Goal: Transaction & Acquisition: Obtain resource

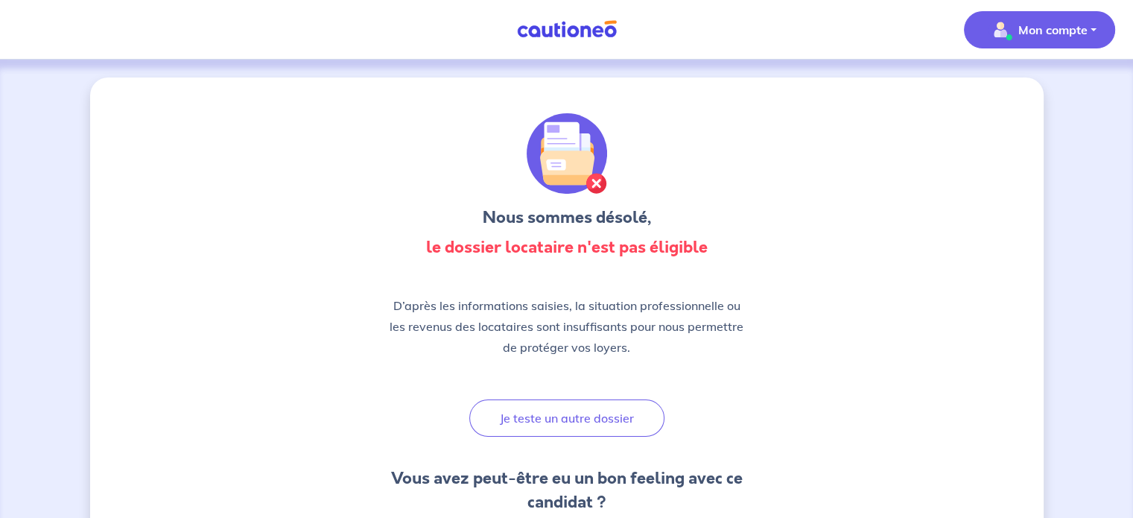
click at [945, 32] on button "Mon compte" at bounding box center [1039, 29] width 151 height 37
click at [945, 92] on link "Mes informations" at bounding box center [1024, 92] width 120 height 24
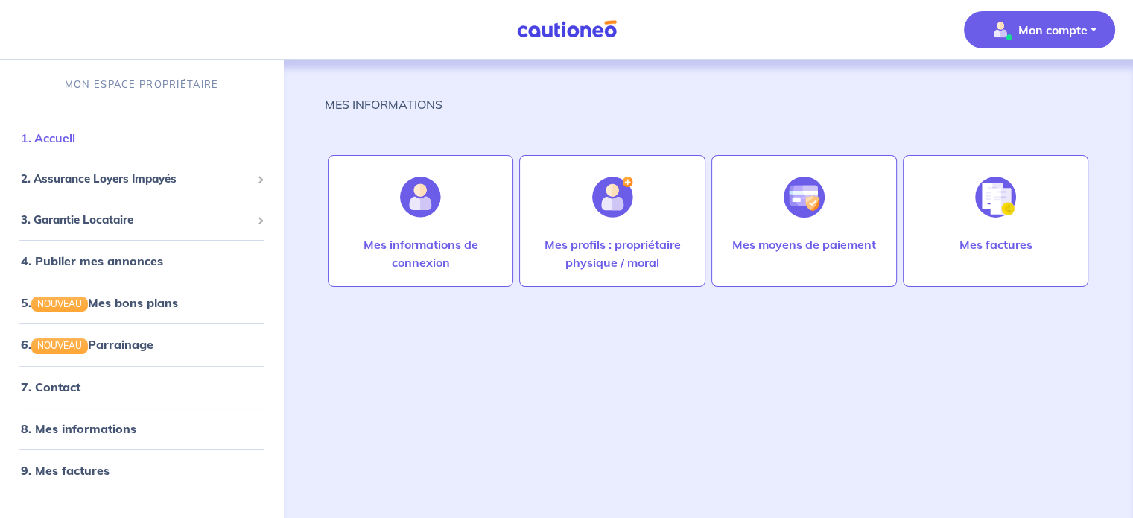
click at [65, 140] on link "1. Accueil" at bounding box center [48, 137] width 54 height 15
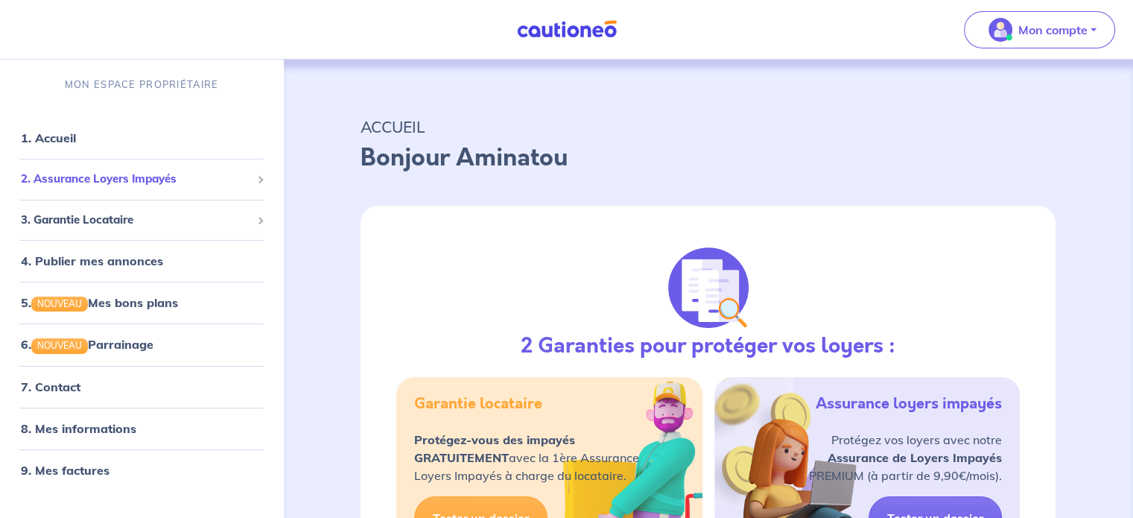
click at [92, 189] on div "2. Assurance Loyers Impayés" at bounding box center [141, 179] width 271 height 29
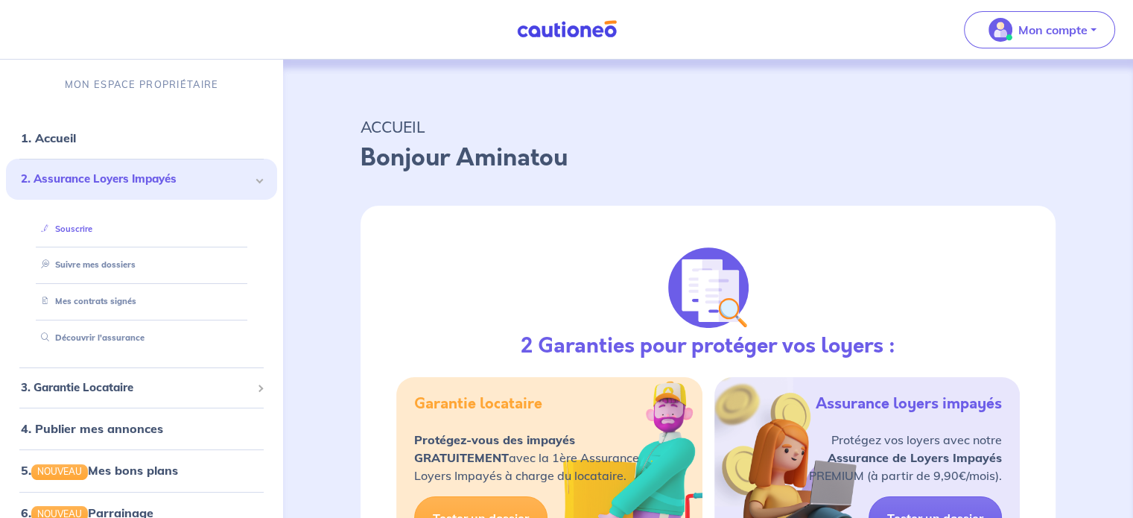
click at [91, 231] on link "Souscrire" at bounding box center [63, 228] width 57 height 10
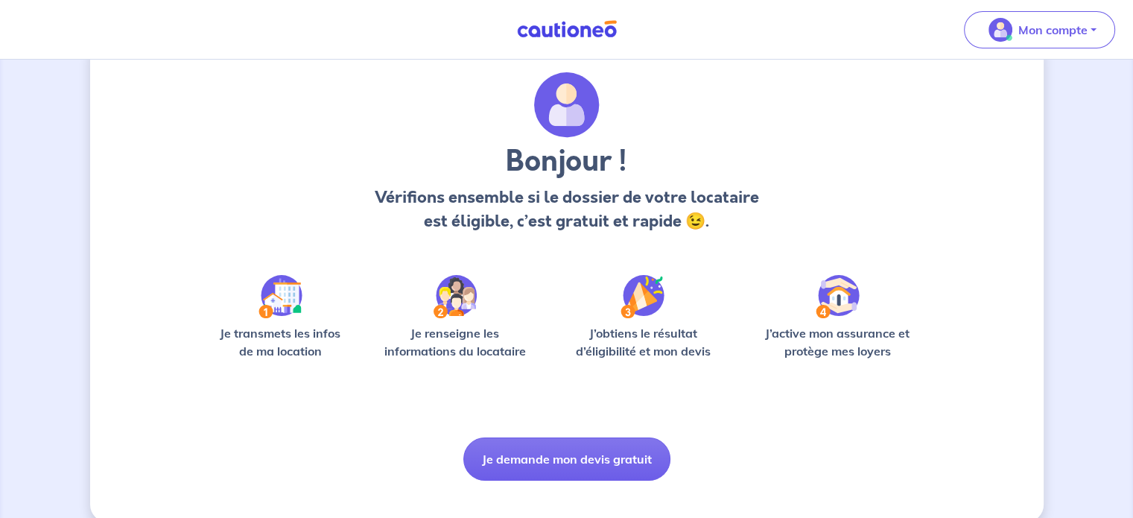
scroll to position [63, 0]
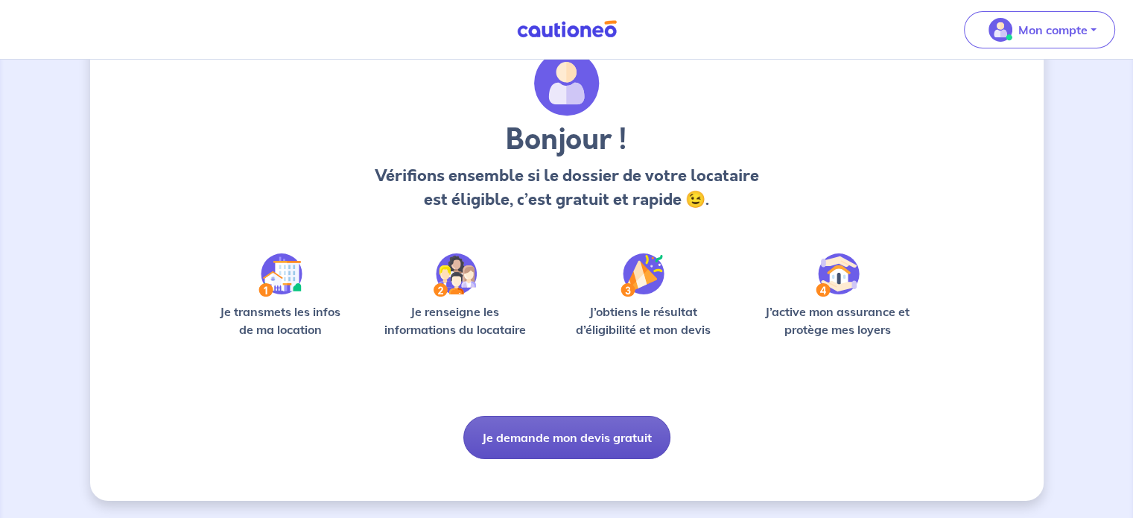
click at [548, 443] on button "Je demande mon devis gratuit" at bounding box center [566, 437] width 207 height 43
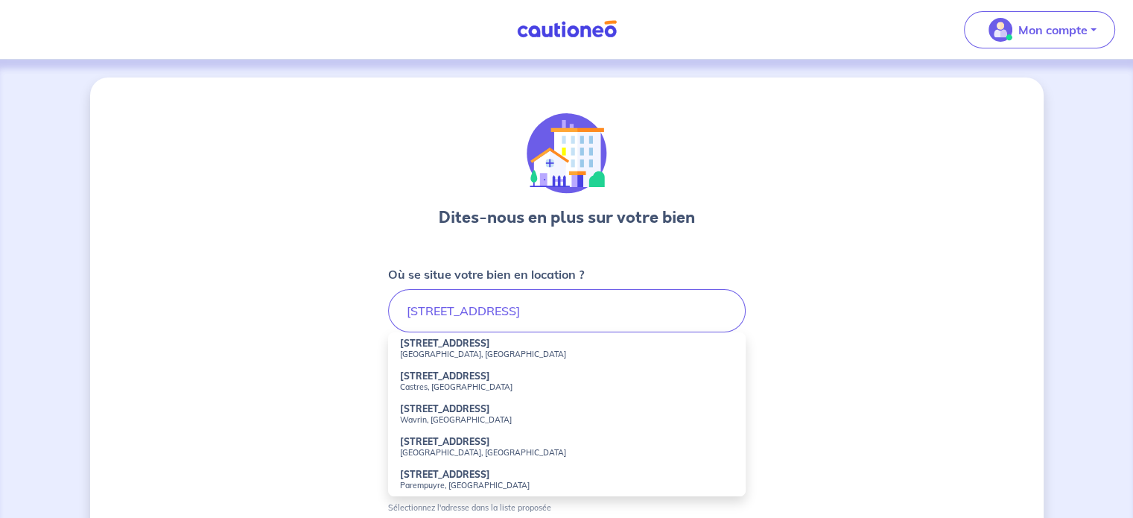
click at [465, 354] on small "[GEOGRAPHIC_DATA], [GEOGRAPHIC_DATA]" at bounding box center [567, 354] width 334 height 10
type input "[STREET_ADDRESS]"
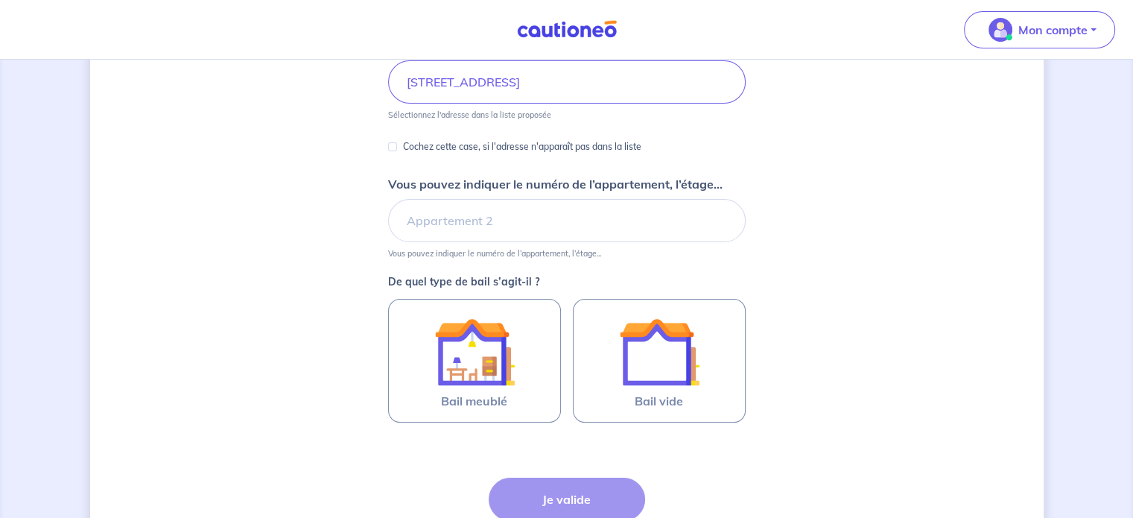
scroll to position [149, 0]
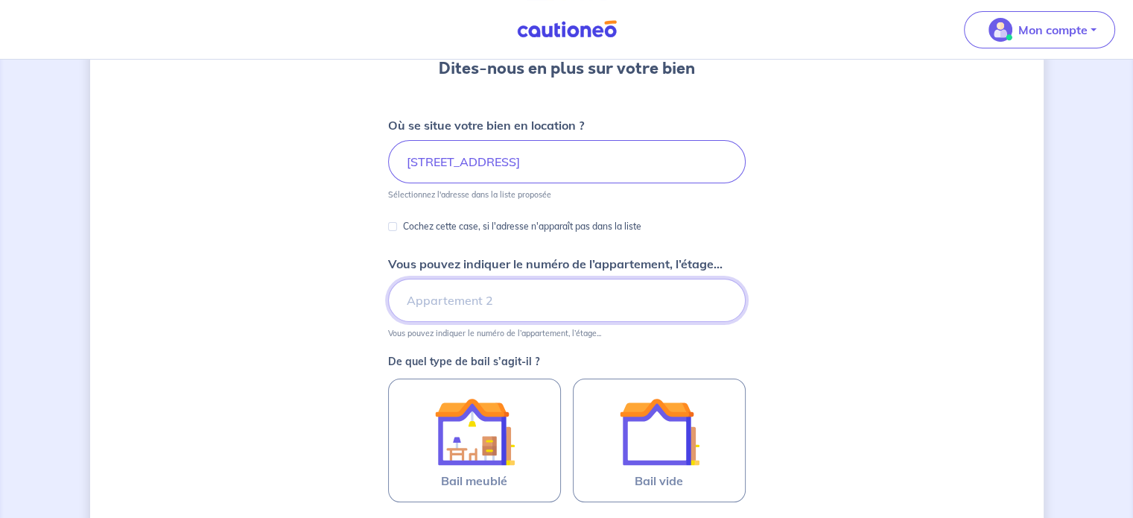
click at [454, 296] on input "Vous pouvez indiquer le numéro de l’appartement, l’étage..." at bounding box center [566, 300] width 357 height 43
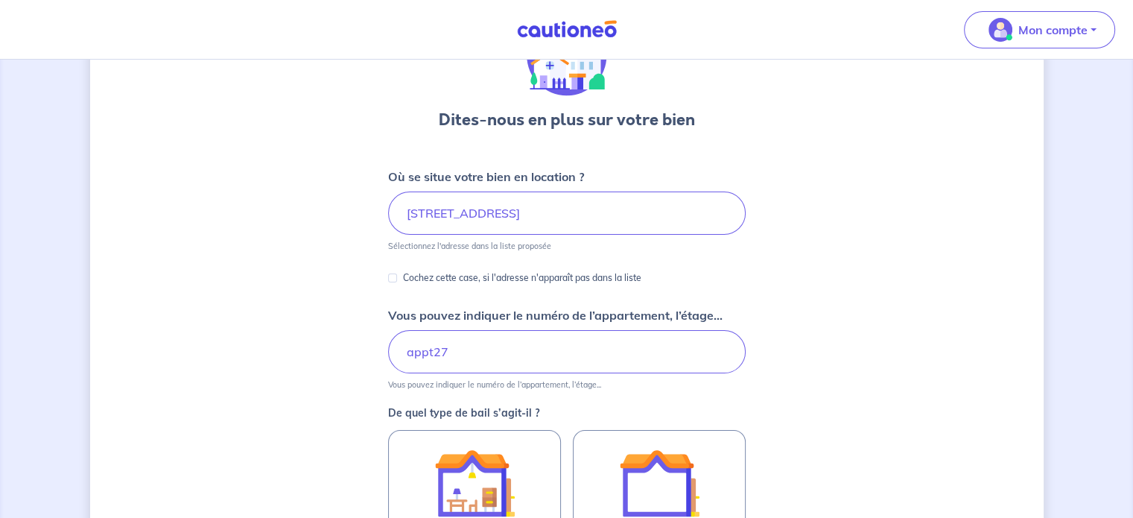
click at [433, 297] on form "Où se situe votre bien en location ? [STREET_ADDRESS] Sélectionnez l'adresse da…" at bounding box center [566, 443] width 357 height 551
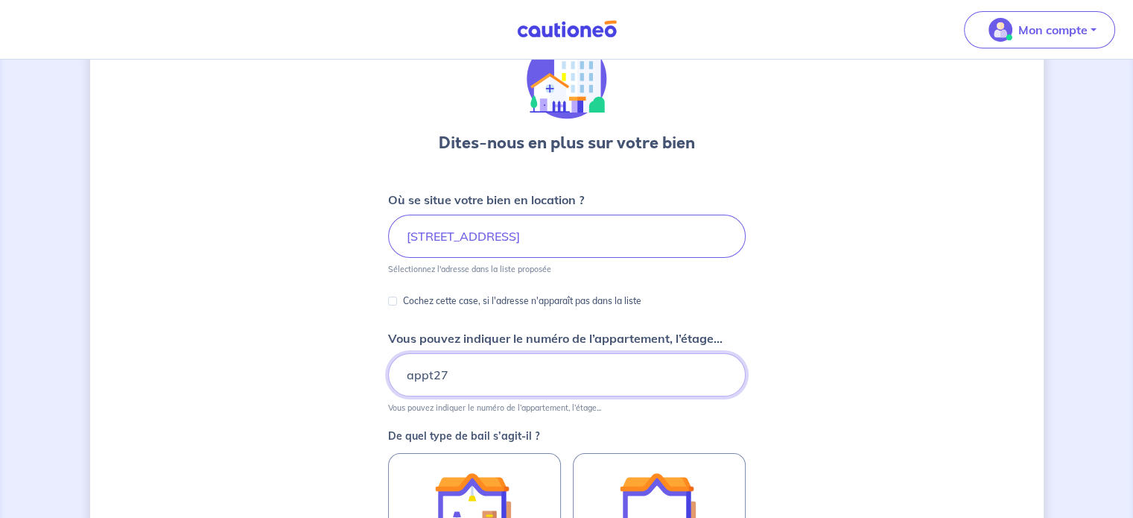
click at [430, 374] on input "appt27" at bounding box center [566, 374] width 357 height 43
type input "appt 27"
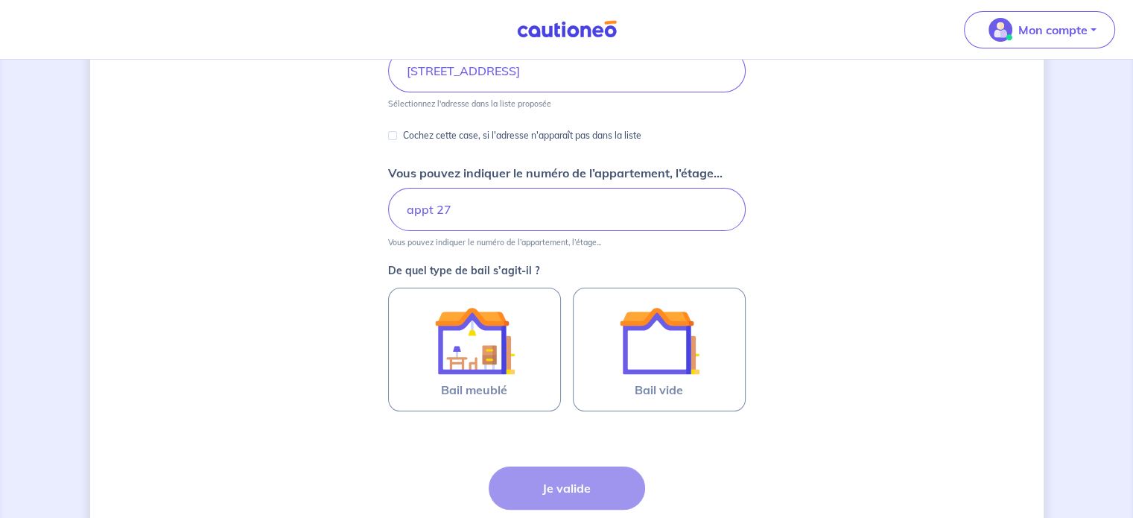
scroll to position [298, 0]
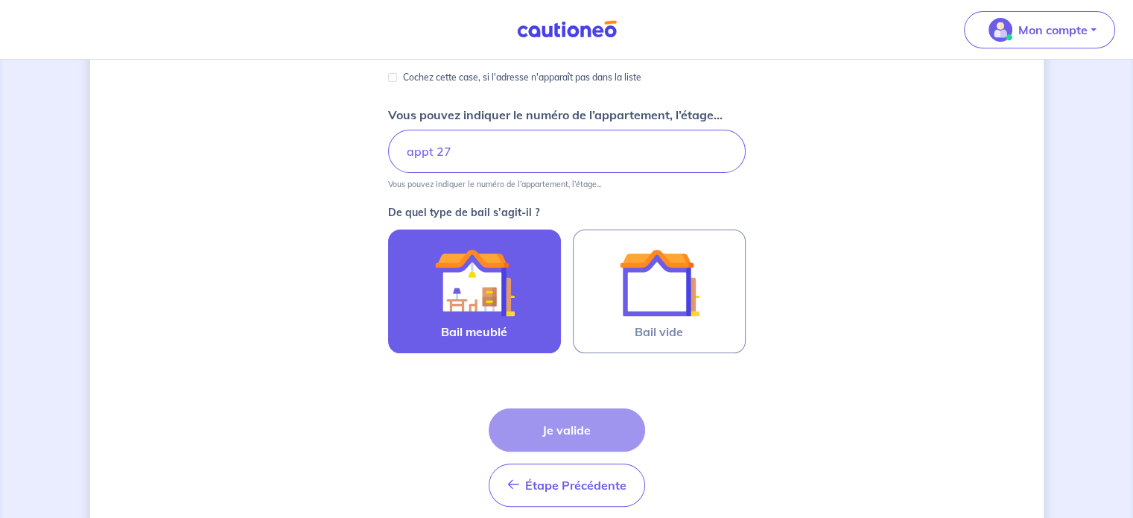
click at [454, 303] on img at bounding box center [474, 282] width 80 height 80
click at [0, 0] on input "Bail meublé" at bounding box center [0, 0] width 0 height 0
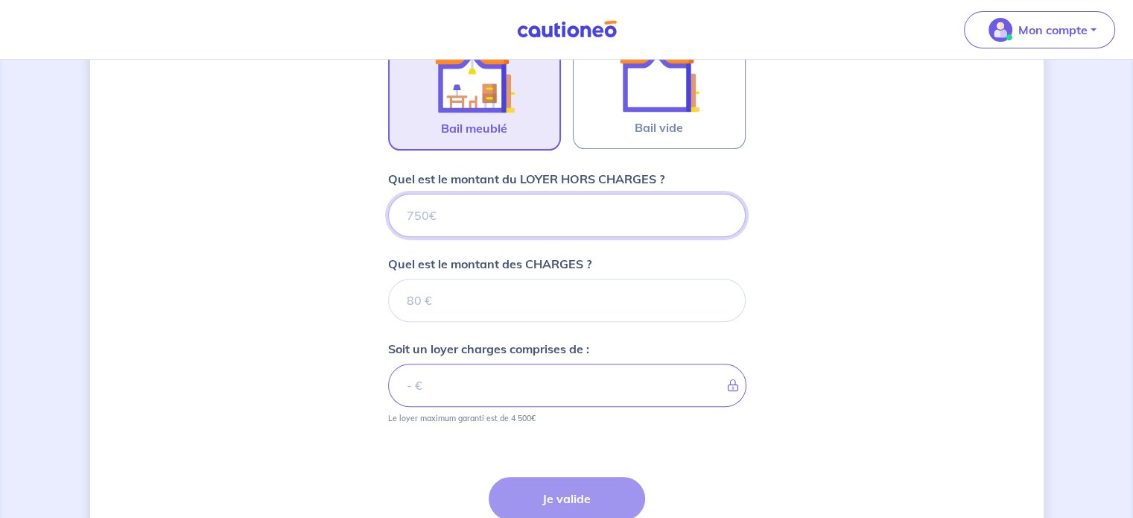
scroll to position [479, 0]
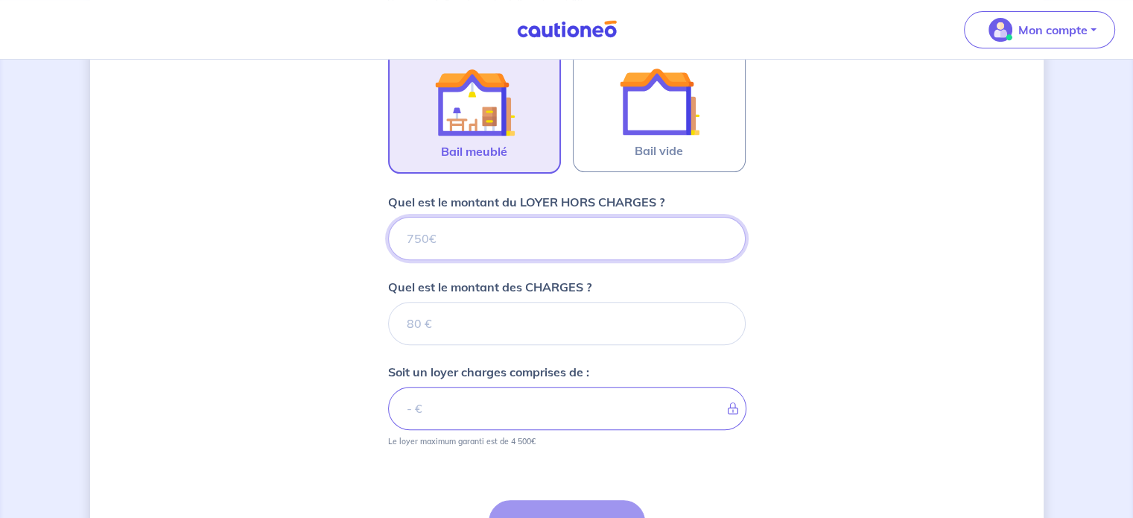
click at [520, 233] on input "Quel est le montant du LOYER HORS CHARGES ?" at bounding box center [566, 238] width 357 height 43
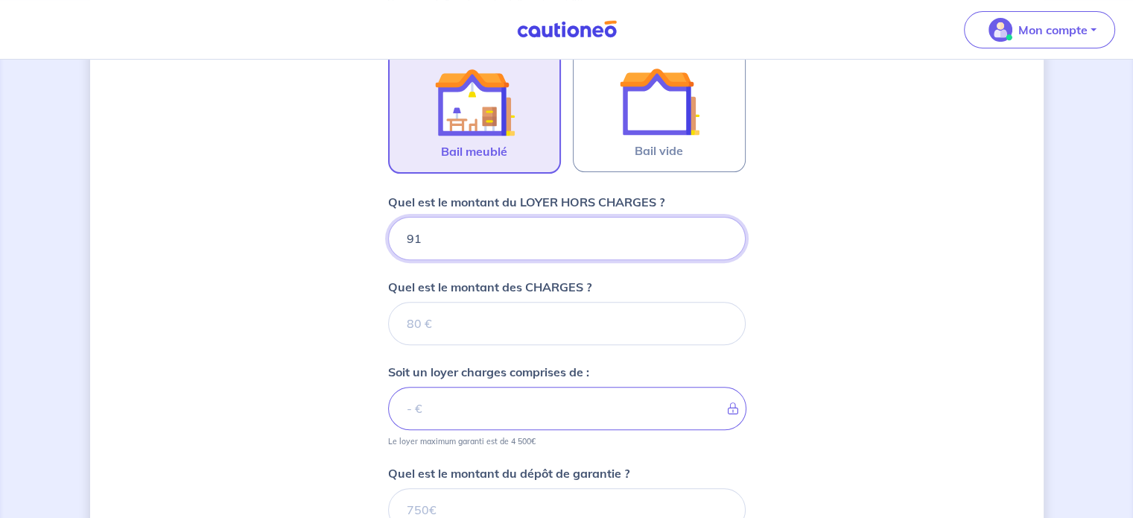
type input "910"
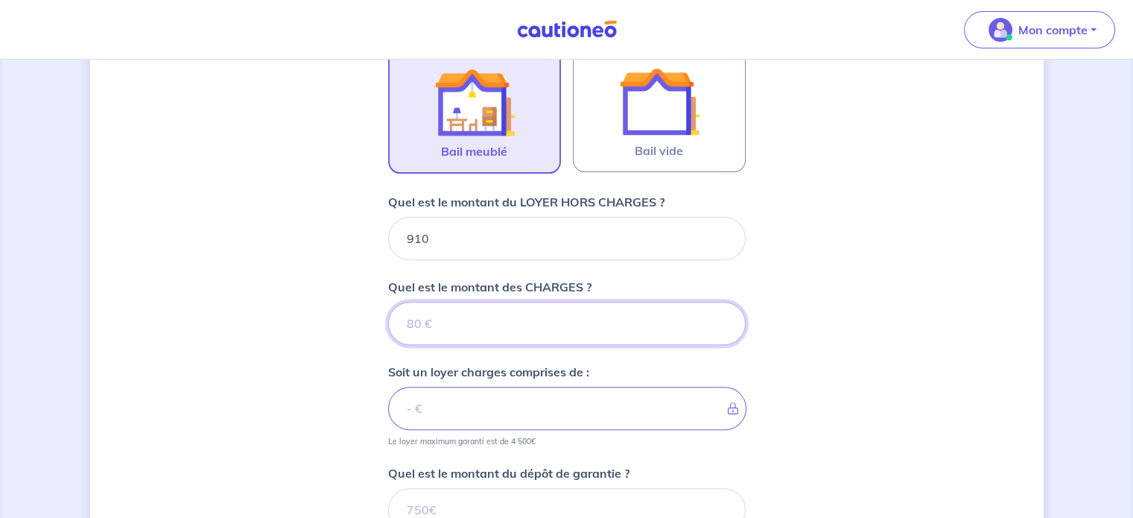
click at [524, 309] on input "Quel est le montant des CHARGES ?" at bounding box center [566, 323] width 357 height 43
type input "150"
type input "1060"
type input "1"
type input "911"
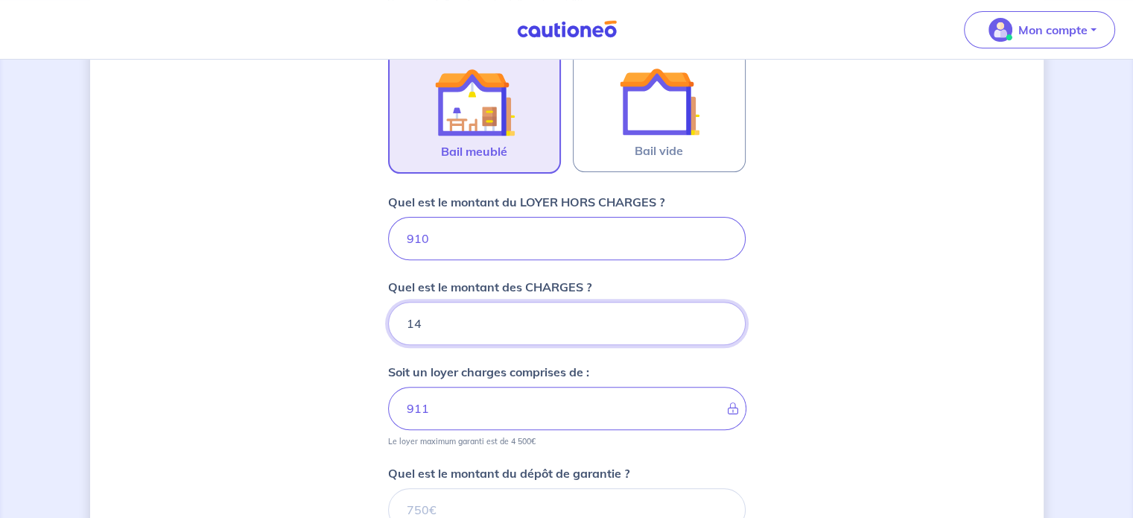
type input "140"
type input "1050"
type input "140"
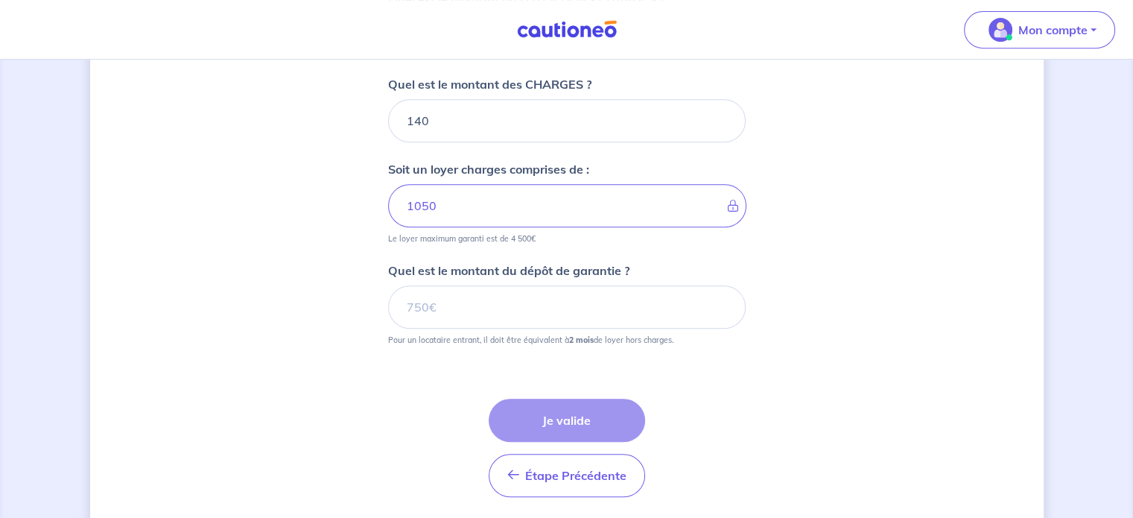
scroll to position [702, 0]
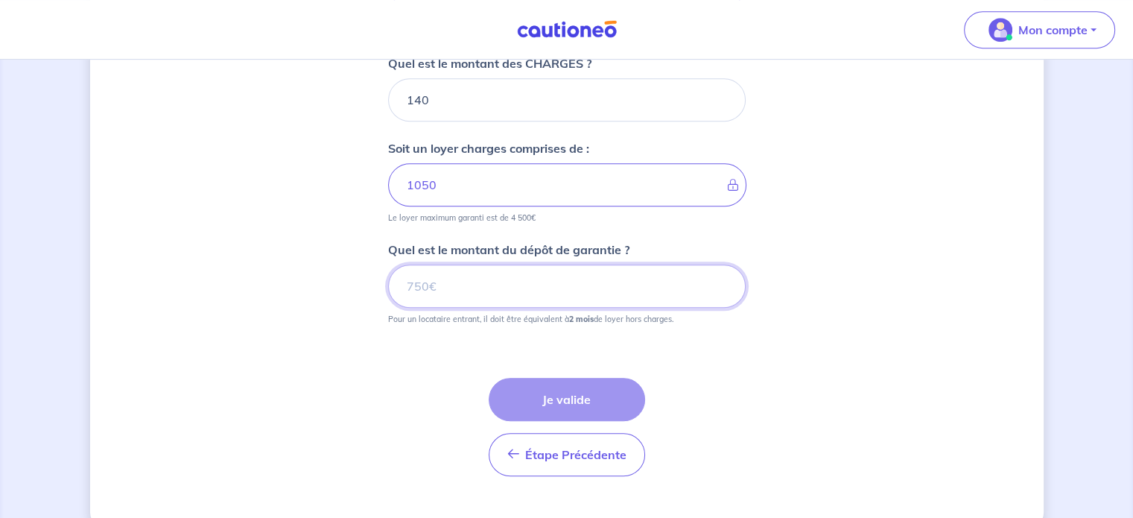
click at [548, 300] on input "Quel est le montant du dépôt de garantie ?" at bounding box center [566, 285] width 357 height 43
click at [515, 295] on input "Quel est le montant du dépôt de garantie ?" at bounding box center [566, 285] width 357 height 43
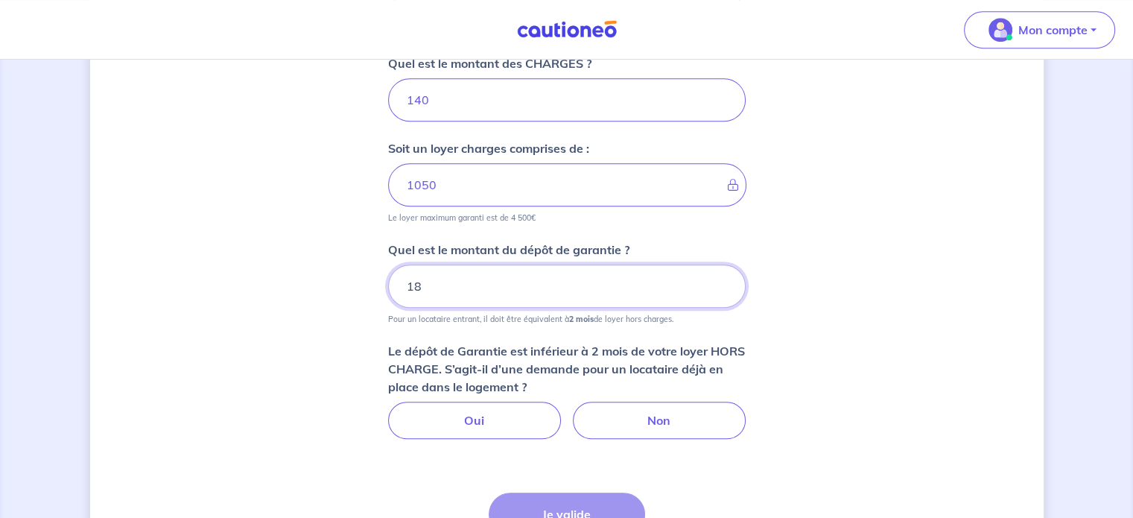
drag, startPoint x: 458, startPoint y: 273, endPoint x: 388, endPoint y: 271, distance: 70.0
click at [388, 271] on div "18" at bounding box center [566, 285] width 357 height 43
type input "1050"
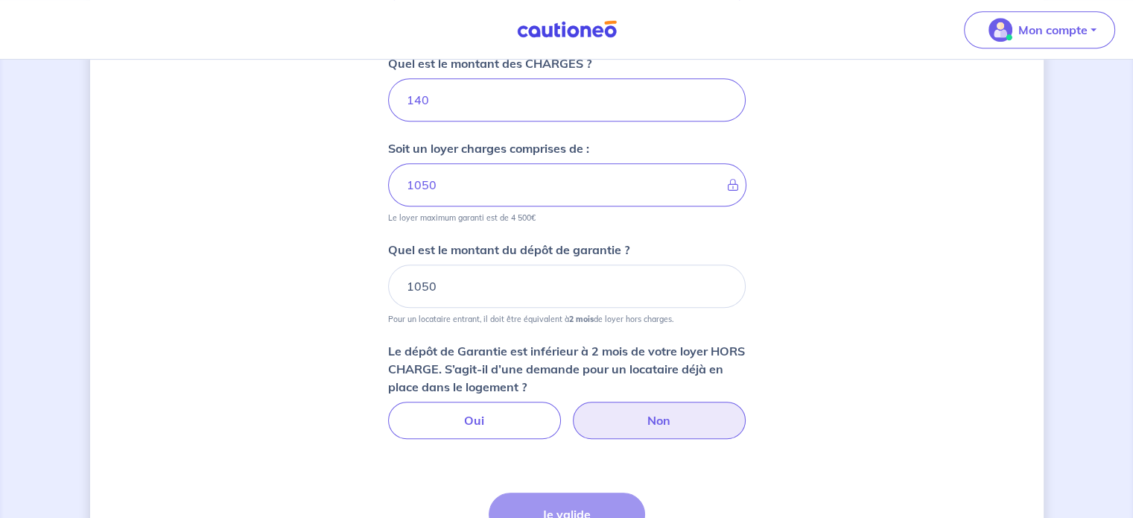
click at [646, 420] on label "Non" at bounding box center [659, 419] width 173 height 37
click at [571, 411] on input "Non" at bounding box center [567, 406] width 10 height 10
radio input "true"
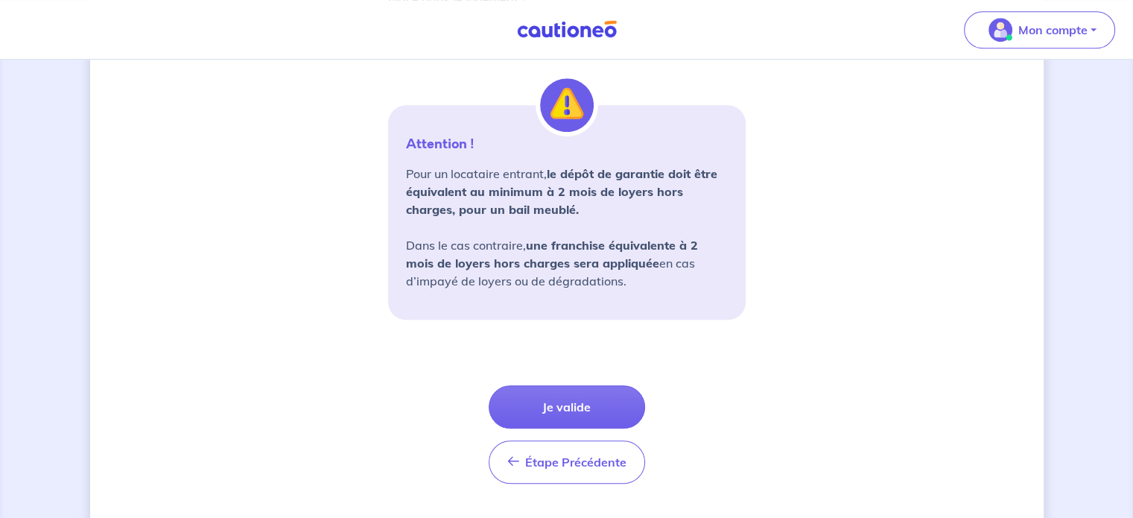
scroll to position [1123, 0]
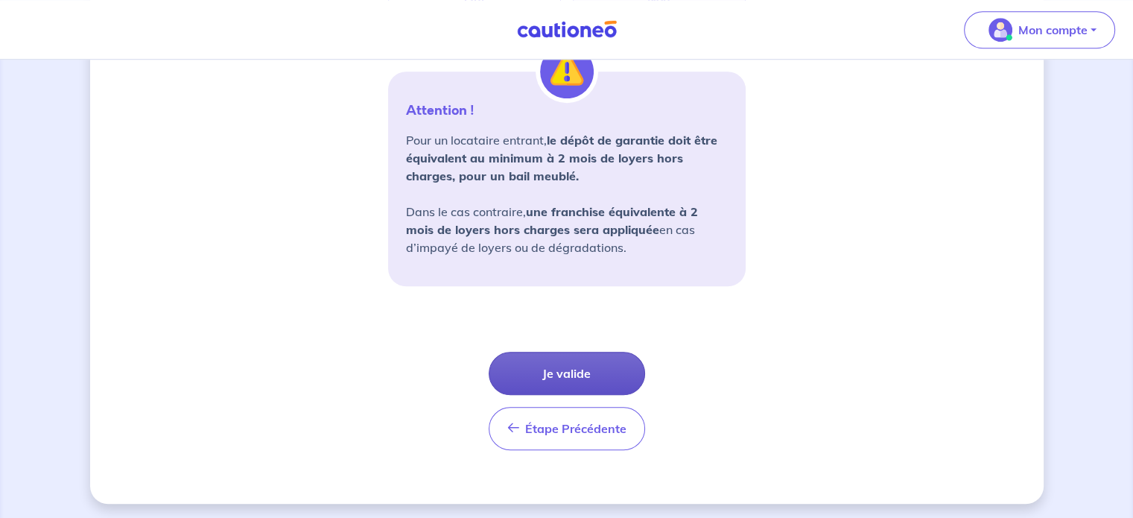
click at [624, 372] on button "Je valide" at bounding box center [567, 373] width 156 height 43
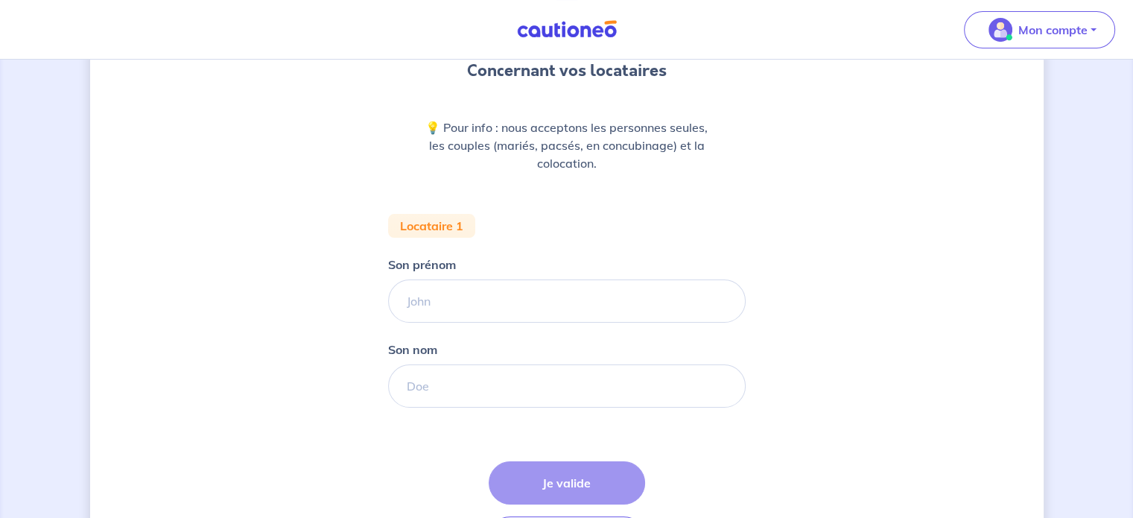
scroll to position [149, 0]
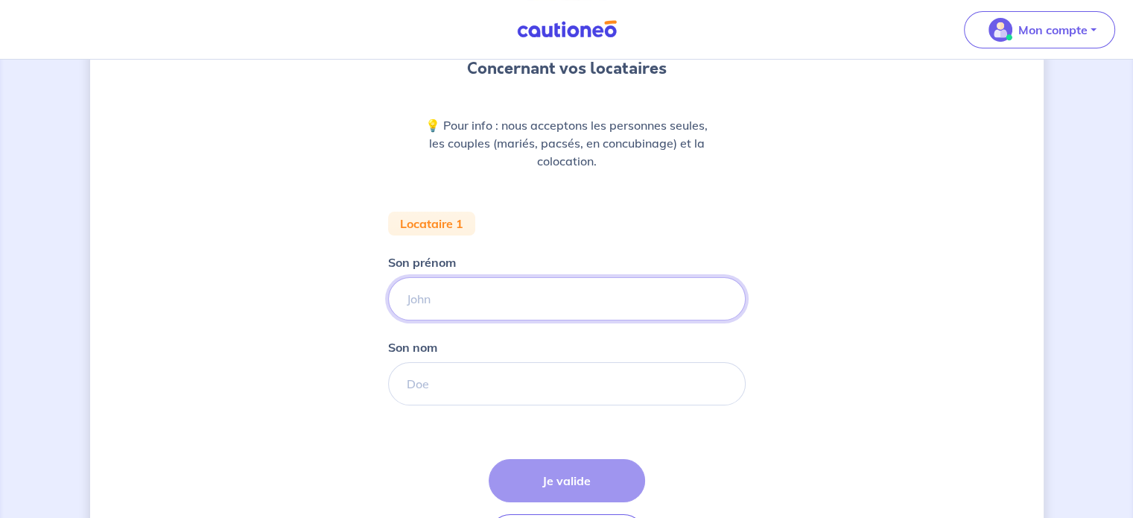
click at [506, 305] on input "Son prénom" at bounding box center [566, 298] width 357 height 43
type input "[PERSON_NAME]"
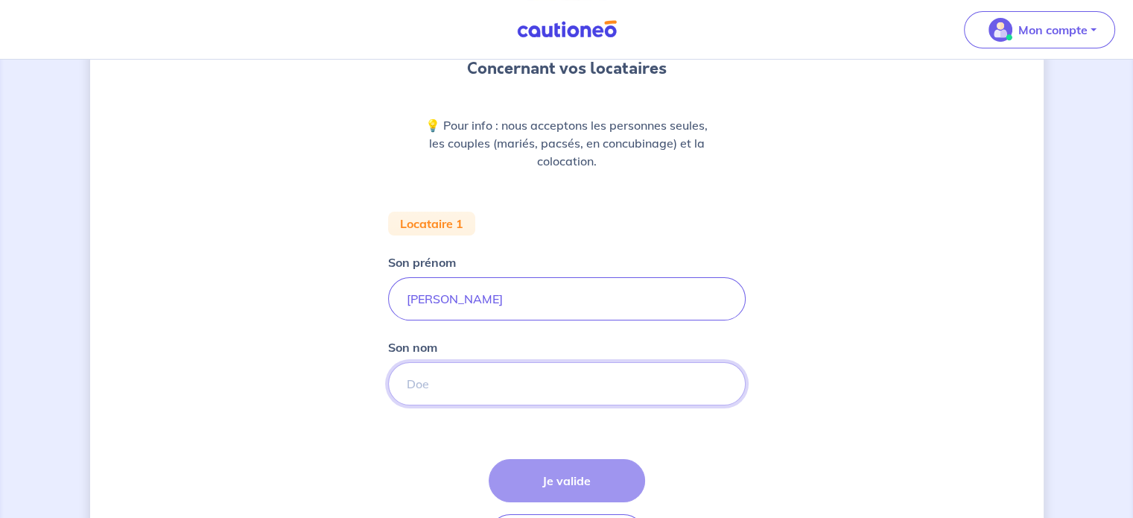
click at [488, 372] on input "Son nom" at bounding box center [566, 383] width 357 height 43
type input "OSSIDZA"
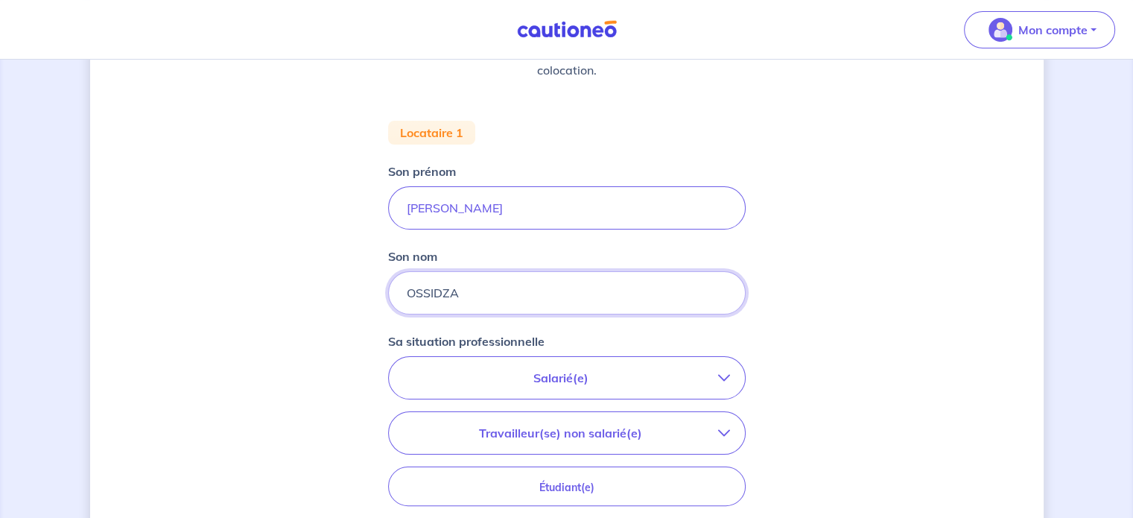
scroll to position [372, 0]
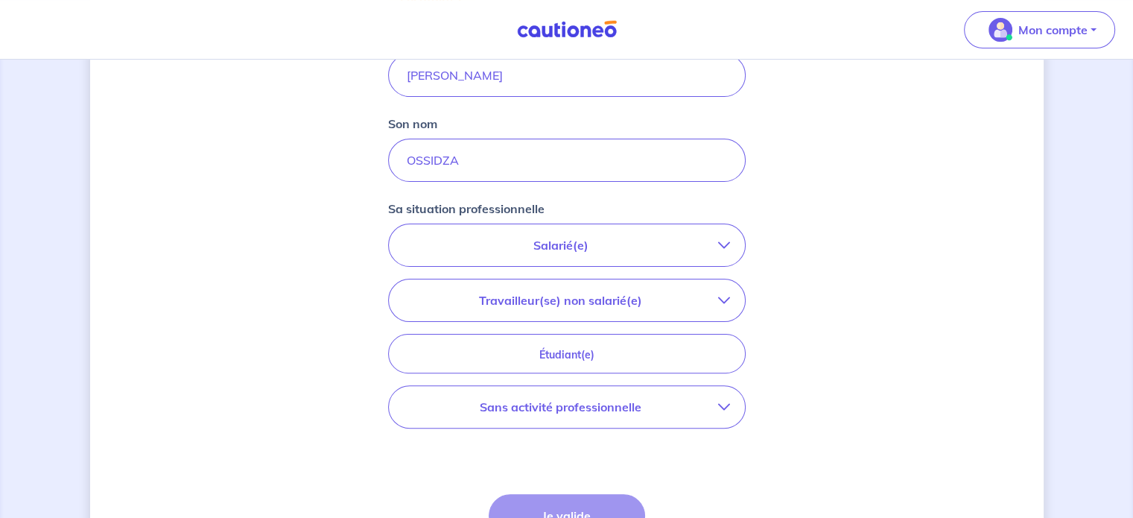
click at [625, 252] on p "Salarié(e)" at bounding box center [561, 245] width 314 height 18
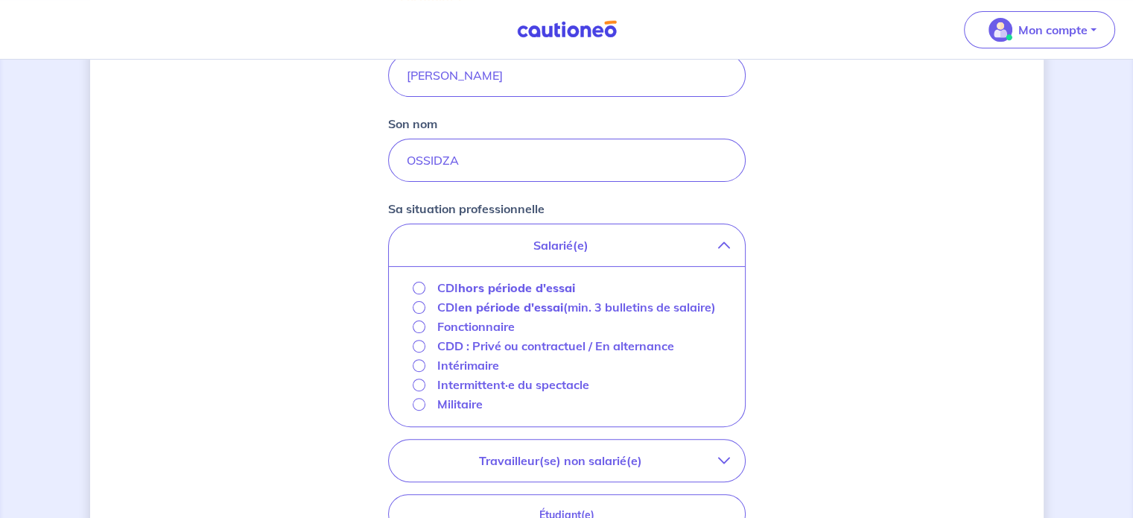
click at [536, 282] on strong "hors période d'essai" at bounding box center [516, 287] width 117 height 15
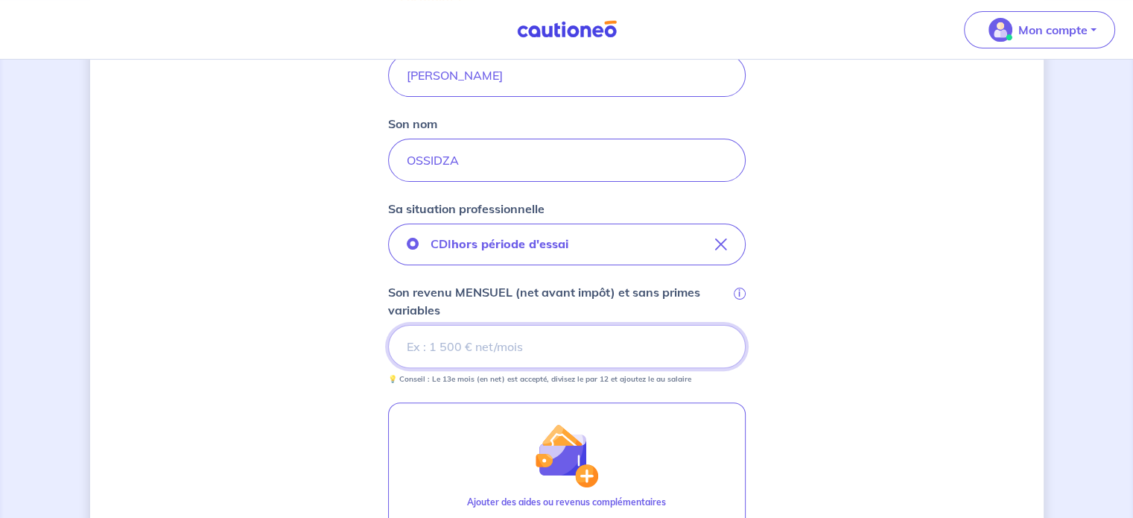
click at [477, 339] on input "Son revenu MENSUEL (net avant impôt) et sans primes variables i" at bounding box center [566, 346] width 357 height 43
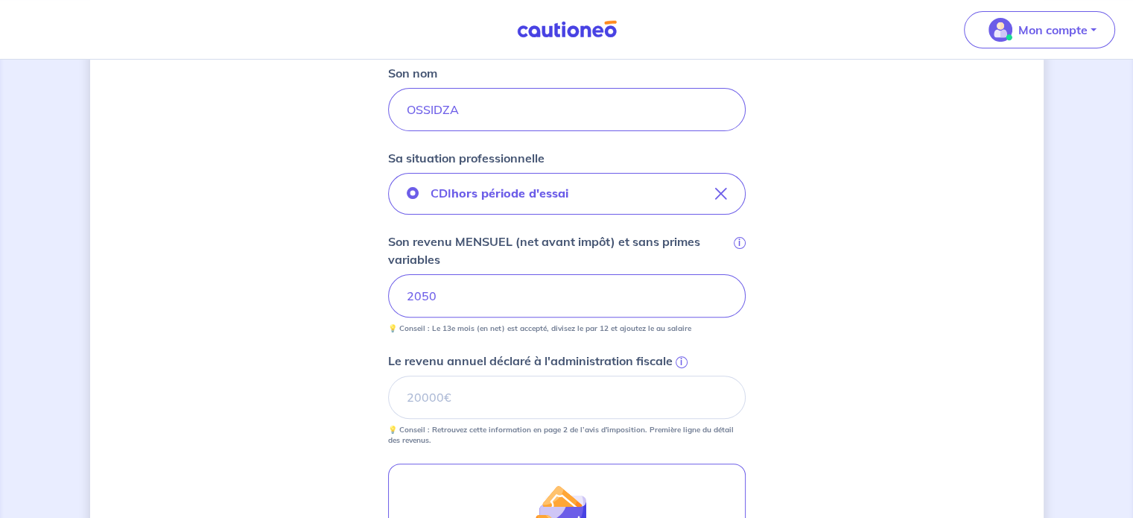
scroll to position [447, 0]
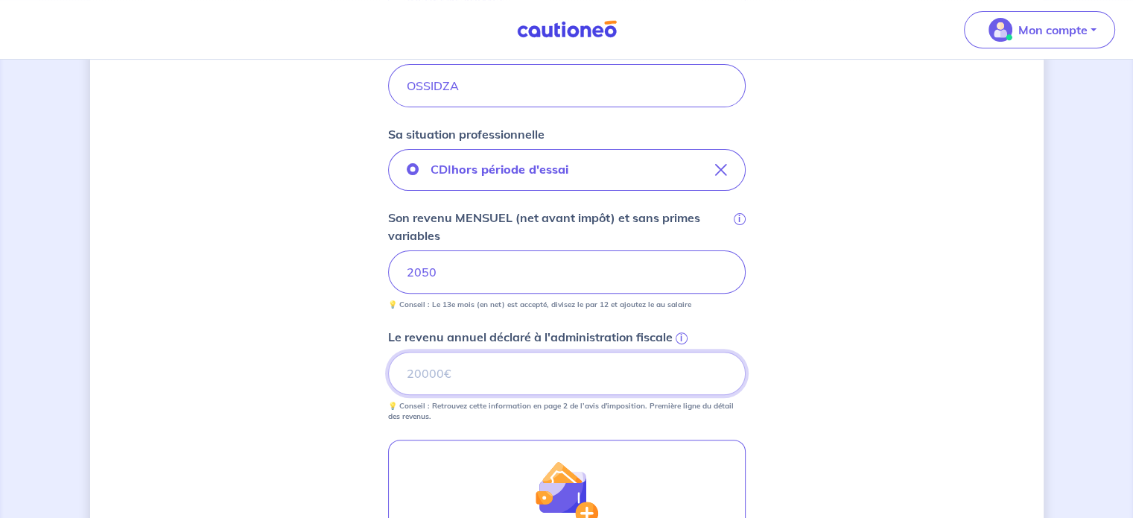
click at [442, 368] on input "Le revenu annuel déclaré à l'administration fiscale i" at bounding box center [566, 373] width 357 height 43
type input "22000"
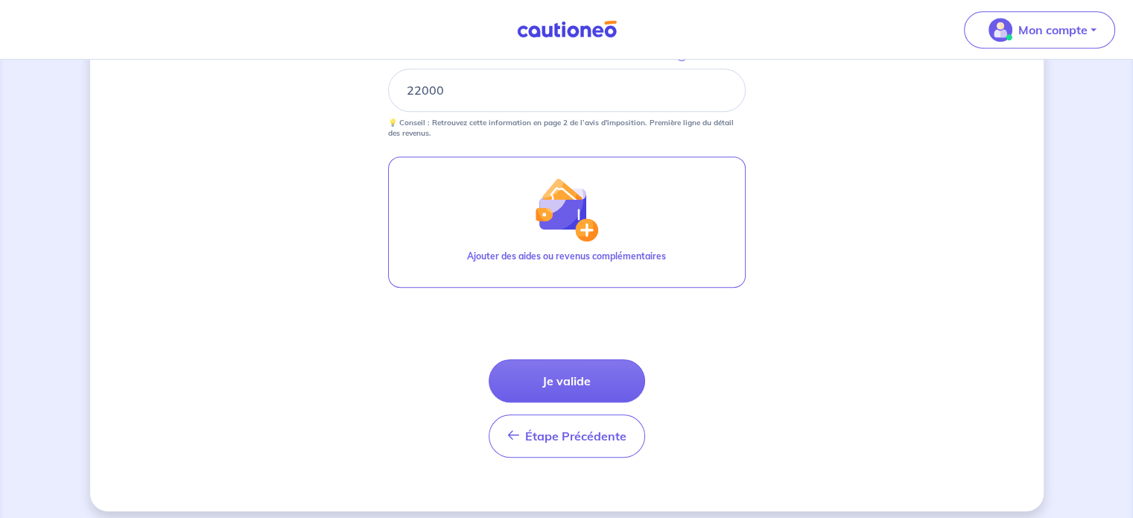
scroll to position [739, 0]
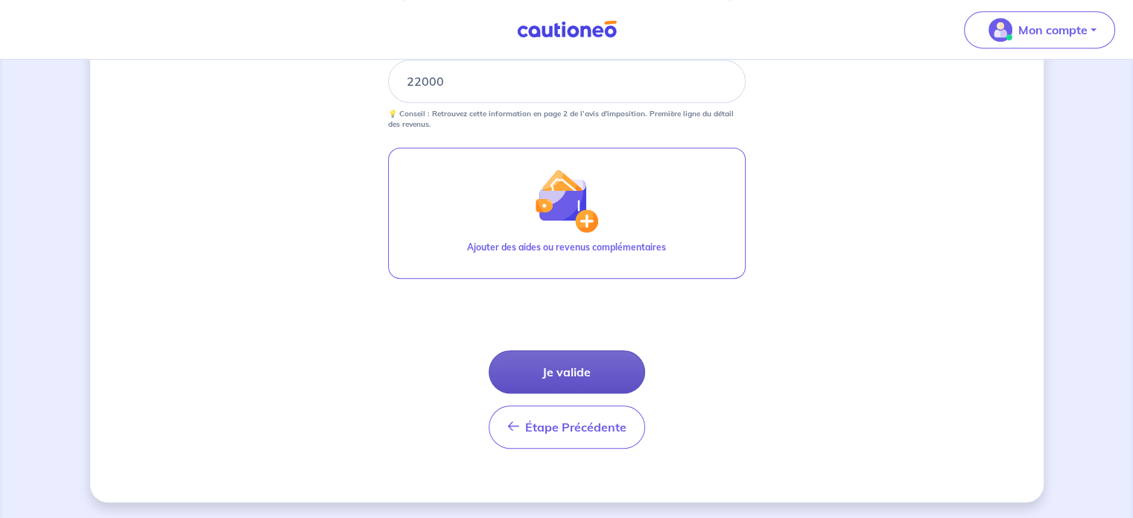
click at [626, 369] on button "Je valide" at bounding box center [567, 371] width 156 height 43
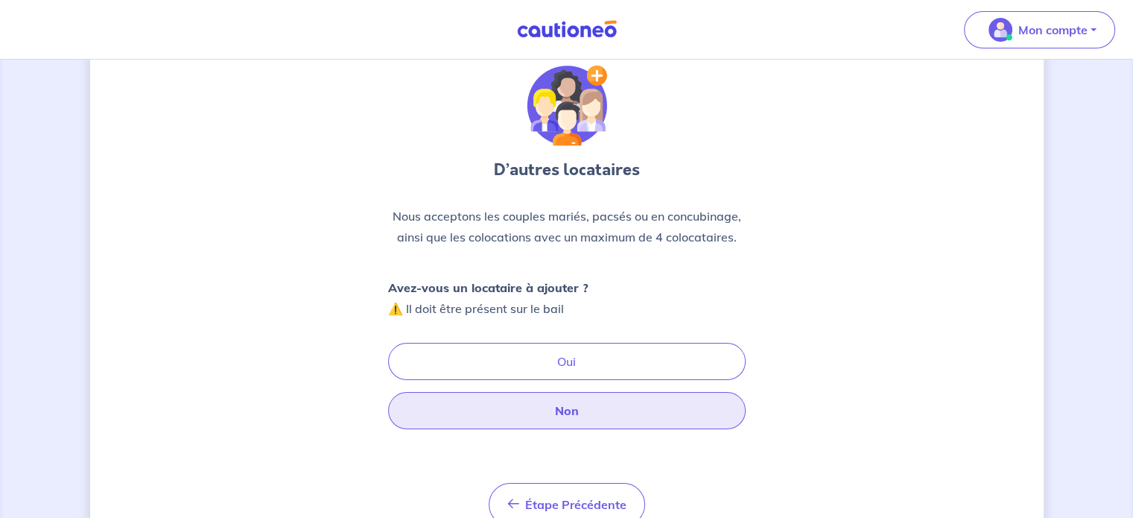
scroll to position [74, 0]
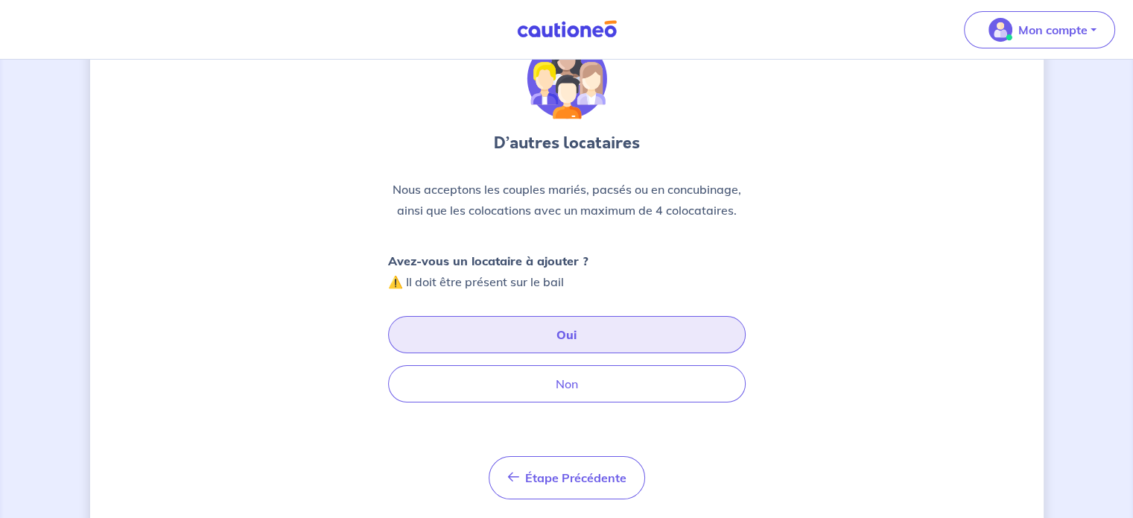
click at [612, 342] on button "Oui" at bounding box center [566, 334] width 357 height 37
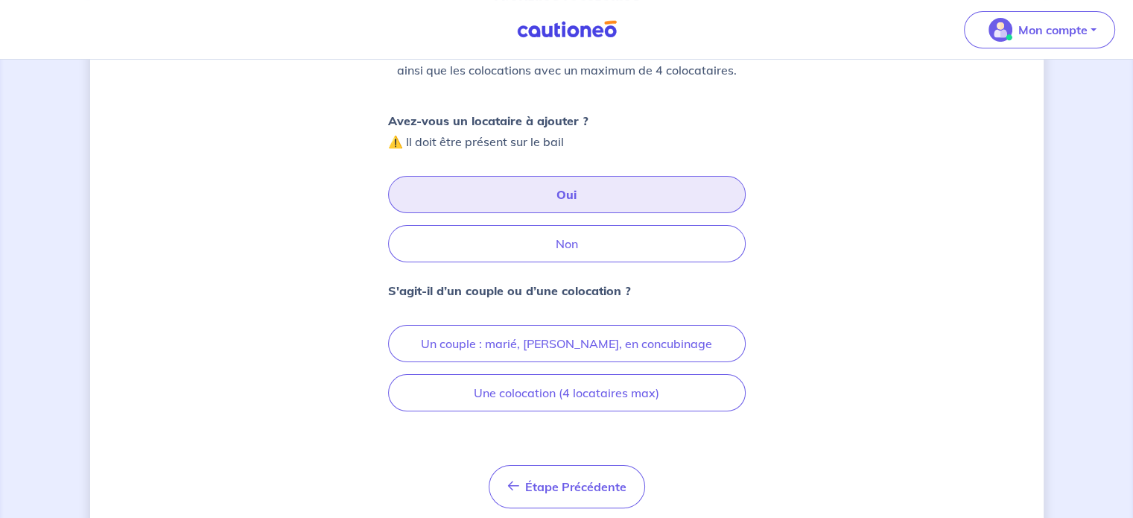
scroll to position [223, 0]
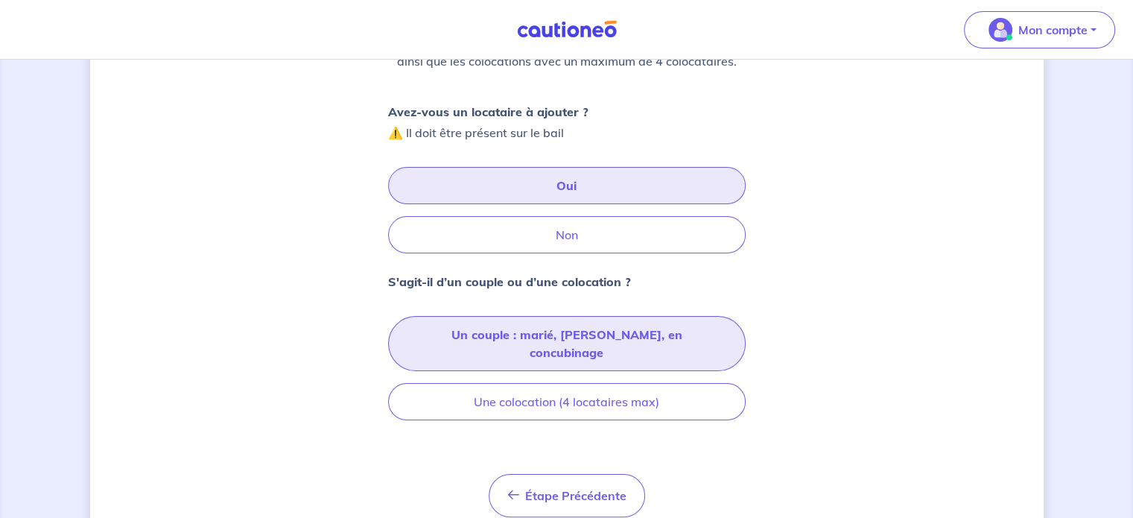
click at [659, 339] on button "Un couple : marié, [PERSON_NAME], en concubinage" at bounding box center [566, 343] width 357 height 55
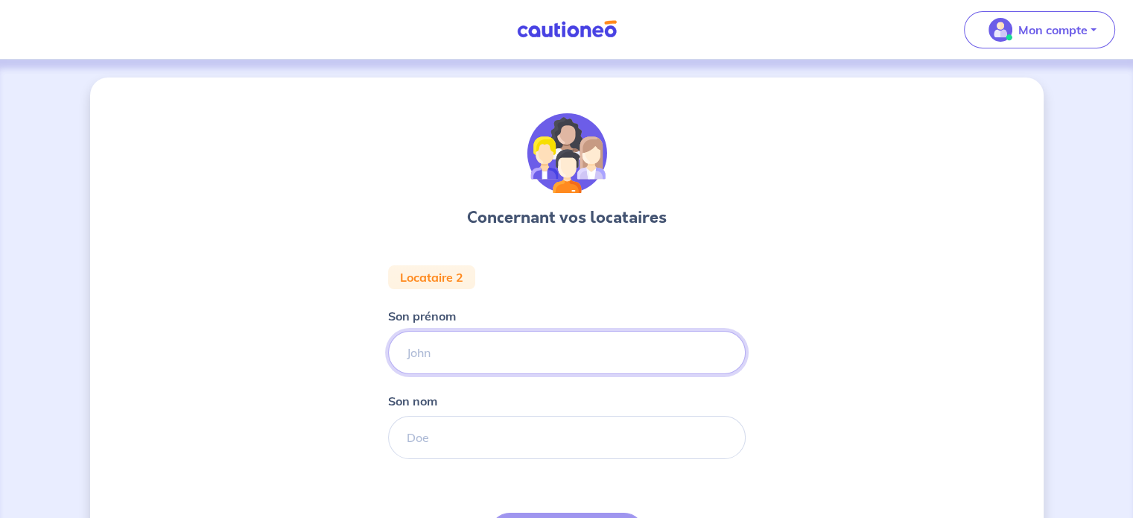
click at [415, 352] on input "Son prénom" at bounding box center [566, 352] width 357 height 43
type input "Arel"
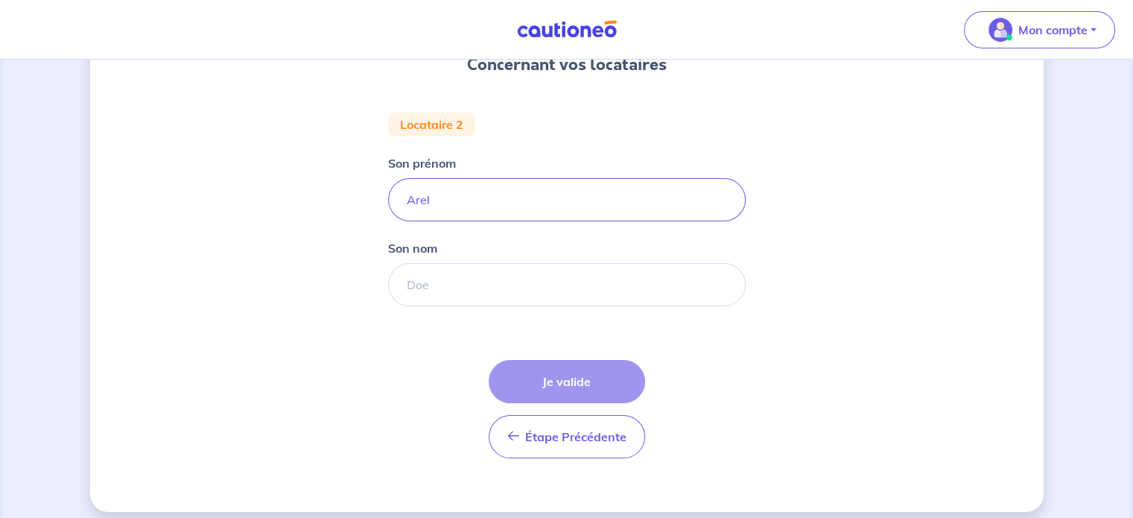
scroll to position [163, 0]
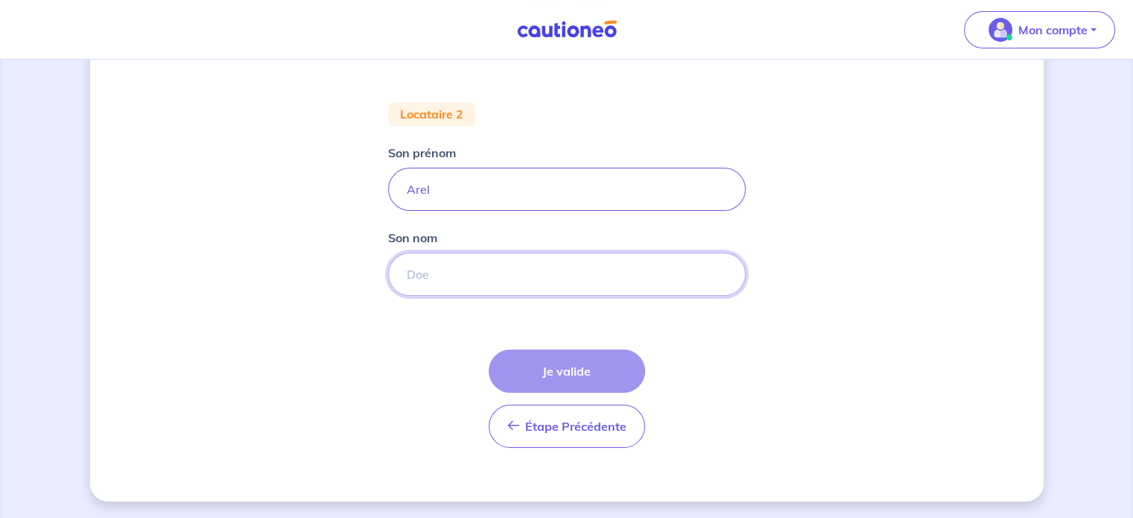
click at [468, 276] on input "Son nom" at bounding box center [566, 273] width 357 height 43
type input "OSSIDZA"
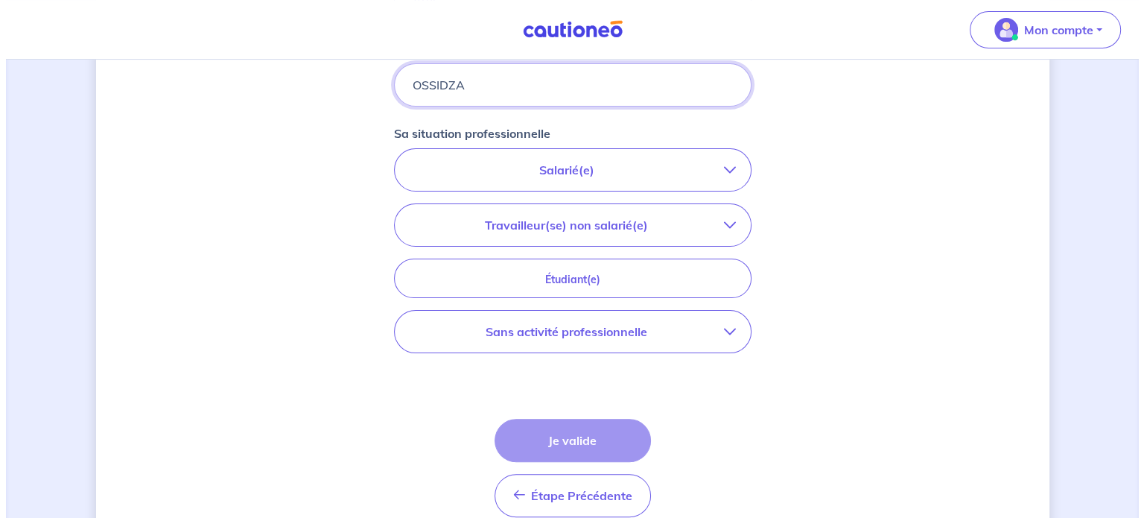
scroll to position [387, 0]
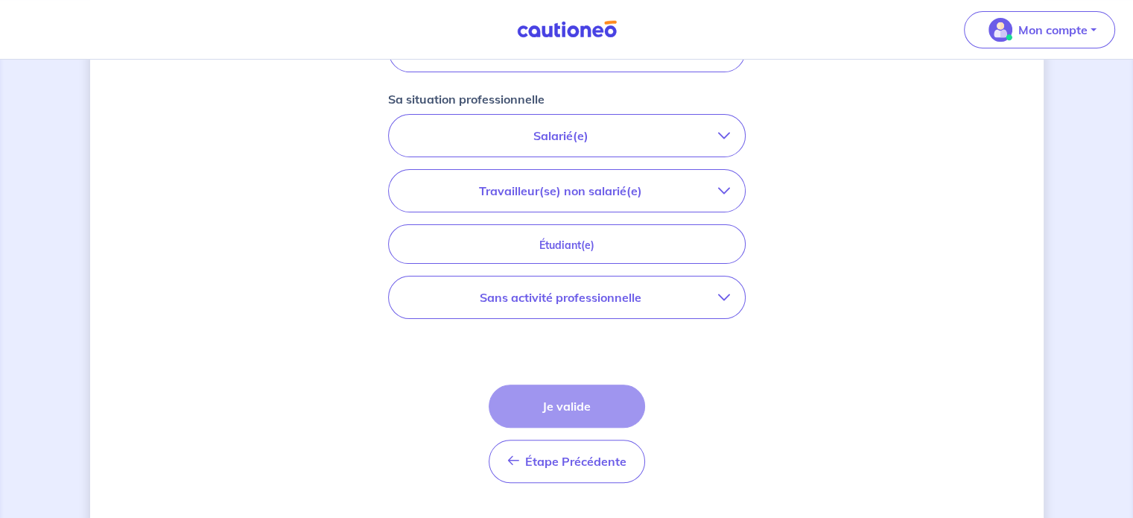
click at [621, 136] on p "Salarié(e)" at bounding box center [561, 136] width 314 height 18
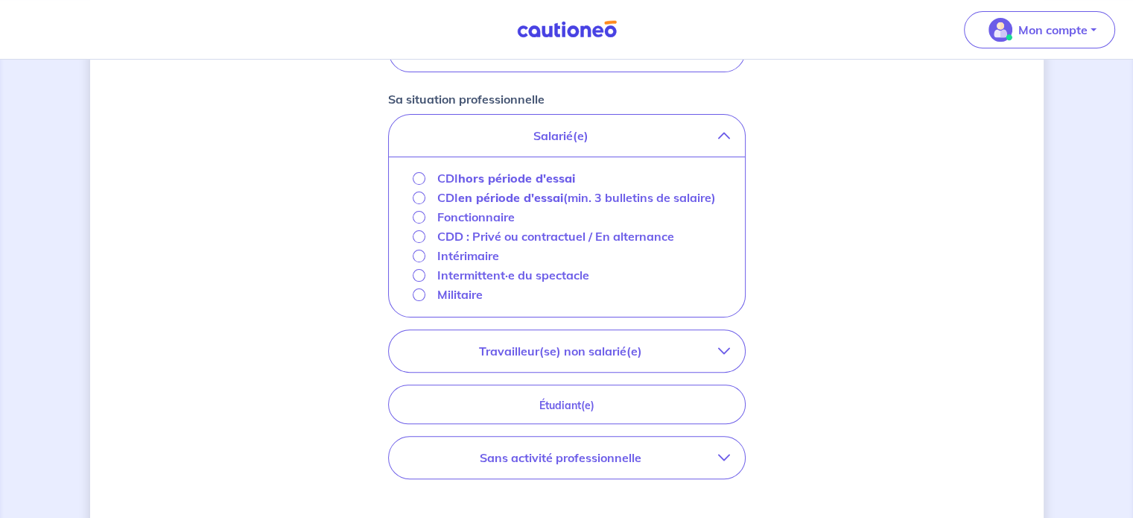
click at [544, 468] on button "Sans activité professionnelle" at bounding box center [567, 457] width 356 height 42
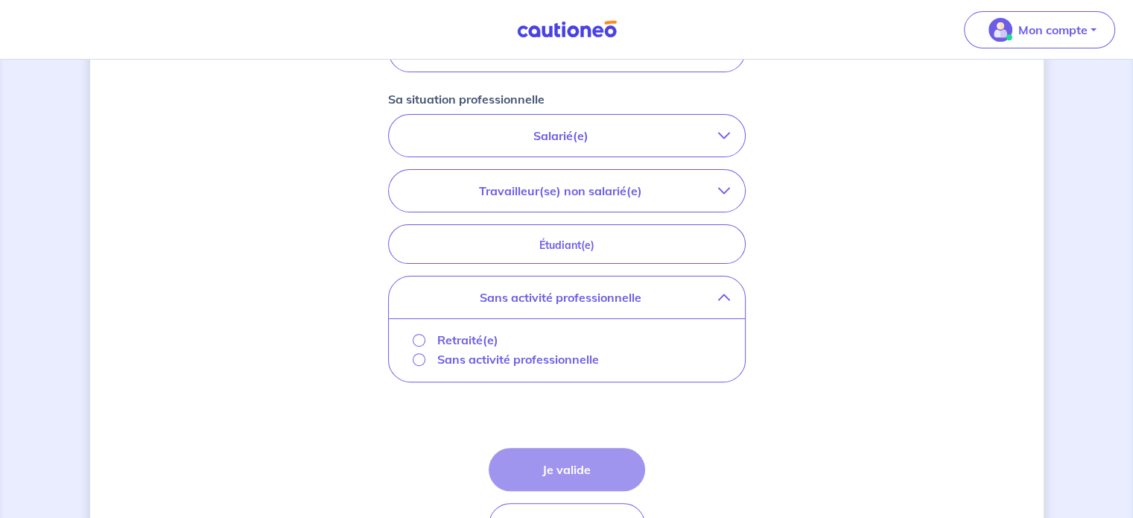
click at [494, 357] on p "Sans activité professionnelle" at bounding box center [518, 359] width 162 height 18
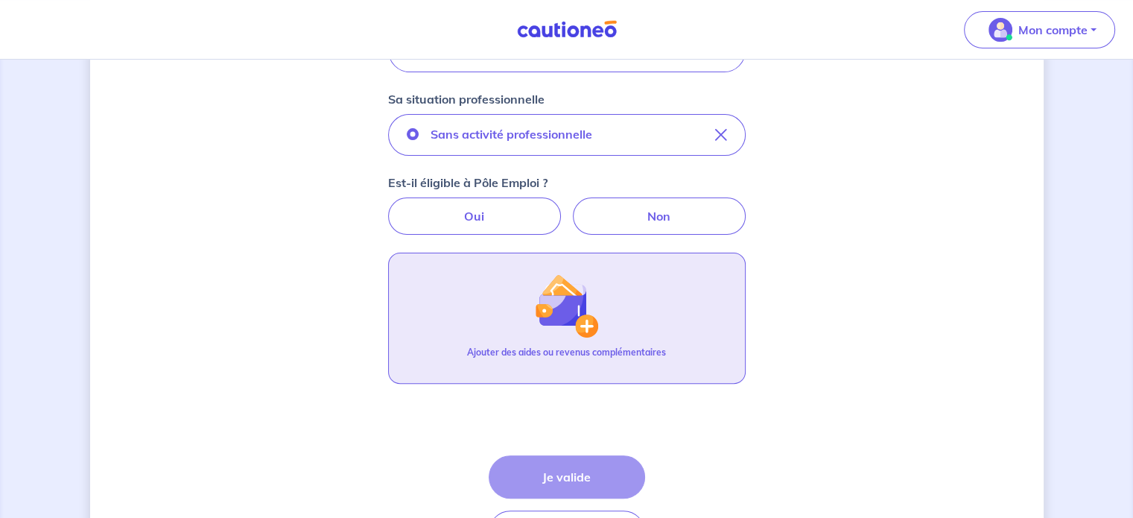
click at [628, 312] on button "Ajouter des aides ou revenus complémentaires" at bounding box center [566, 317] width 357 height 131
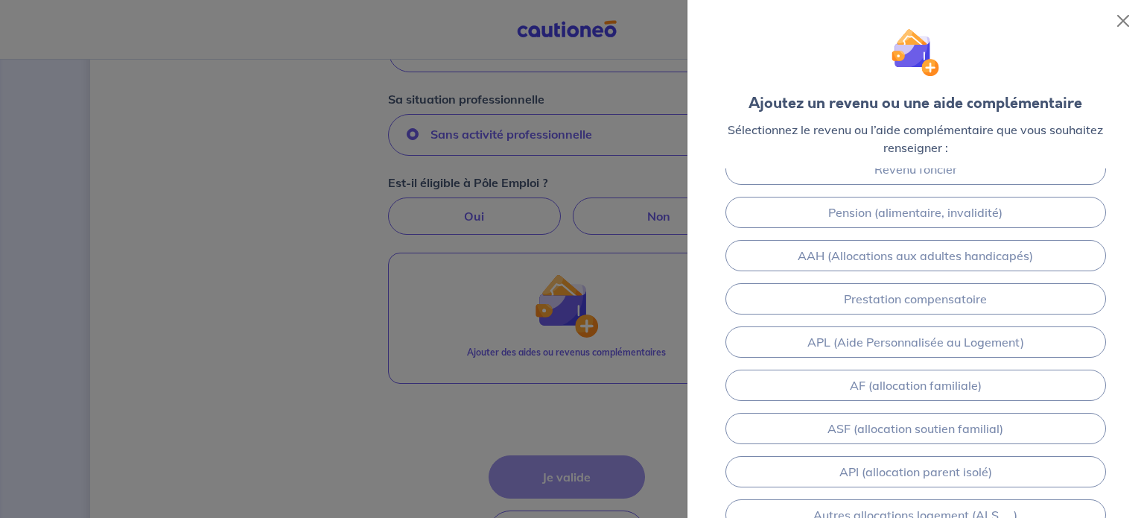
scroll to position [0, 0]
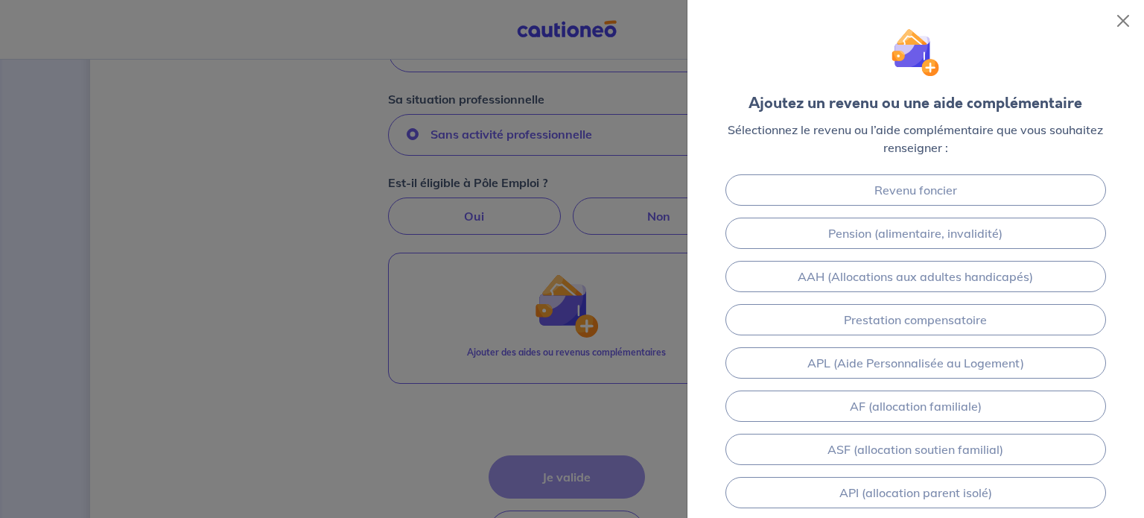
click at [463, 393] on div at bounding box center [572, 259] width 1144 height 518
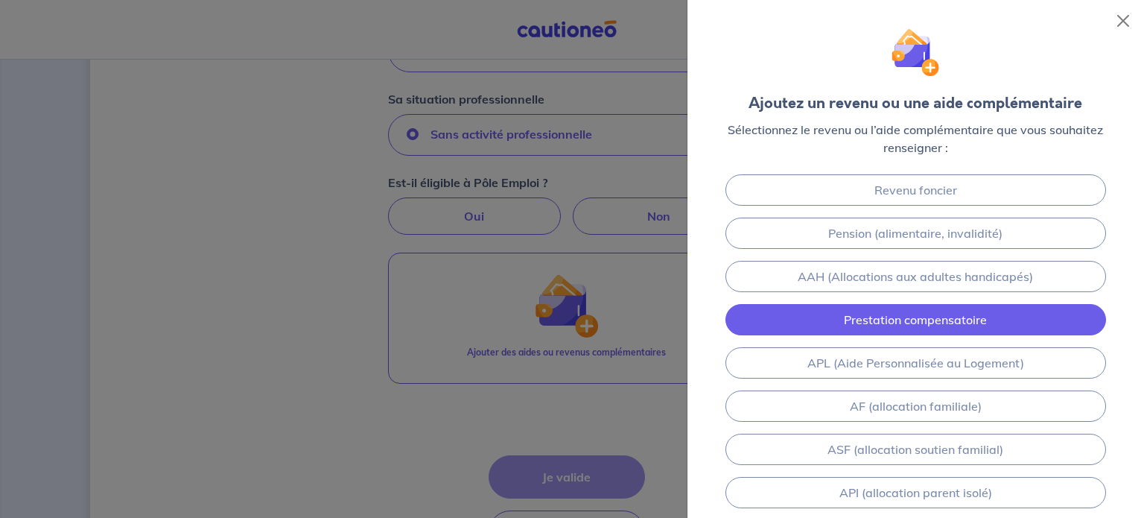
click at [995, 306] on link "Prestation compensatoire" at bounding box center [915, 319] width 381 height 31
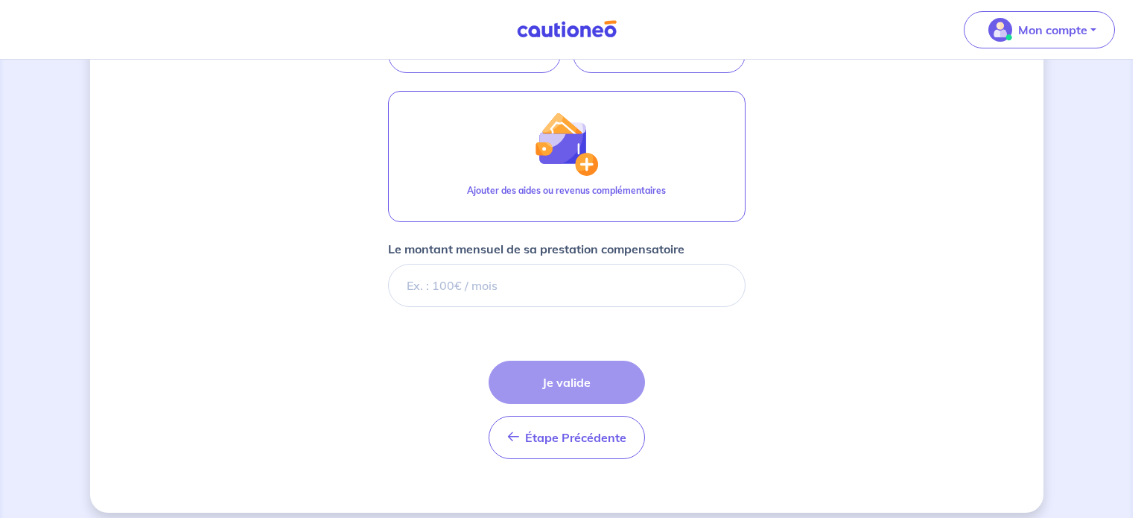
scroll to position [559, 0]
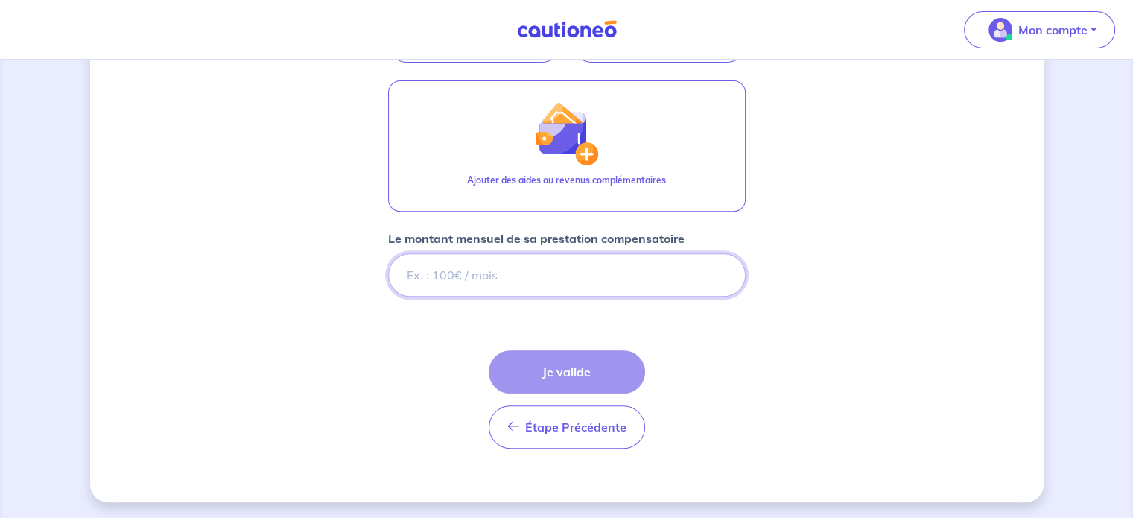
click at [589, 283] on input "Le montant mensuel de sa prestation compensatoire" at bounding box center [566, 274] width 357 height 43
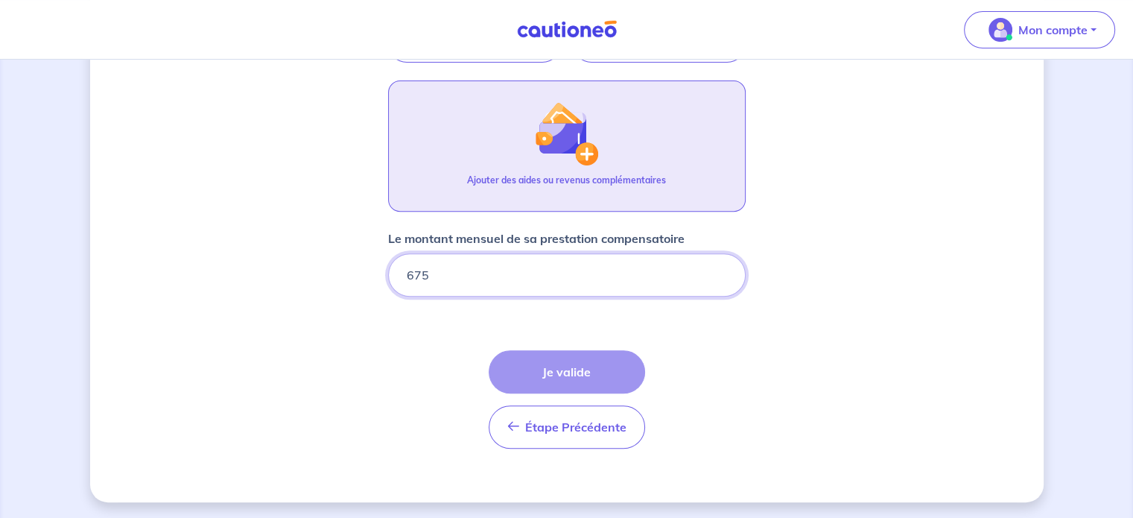
type input "675"
click at [634, 148] on button "Ajouter des aides ou revenus complémentaires" at bounding box center [566, 145] width 357 height 131
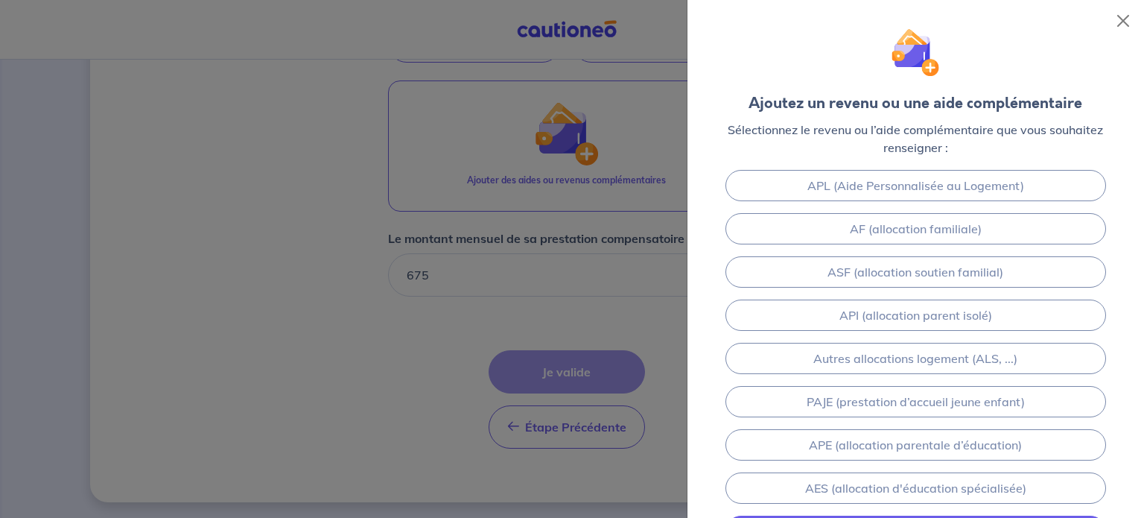
scroll to position [133, 0]
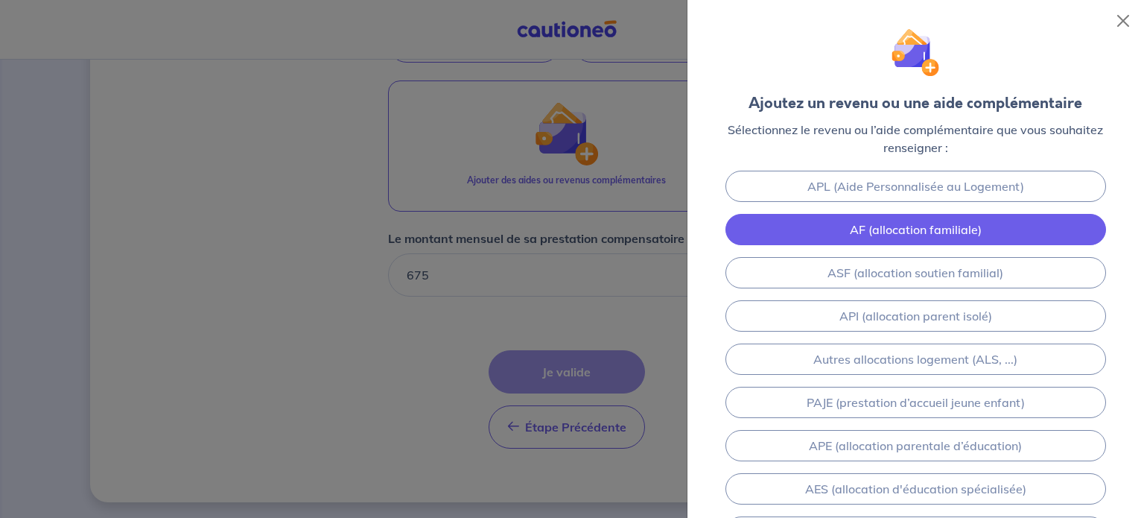
click at [985, 234] on link "AF (allocation familiale)" at bounding box center [915, 229] width 381 height 31
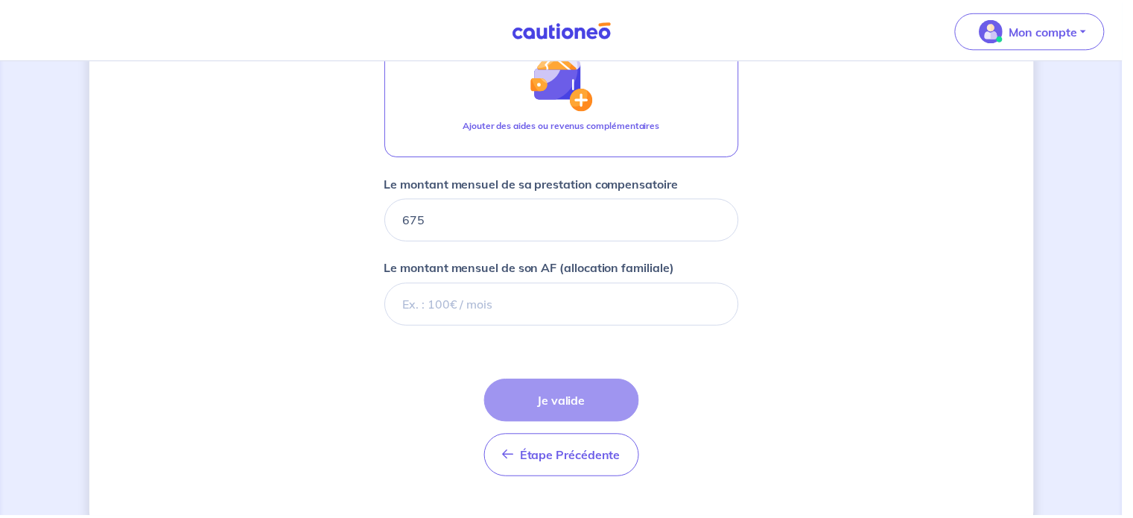
scroll to position [643, 0]
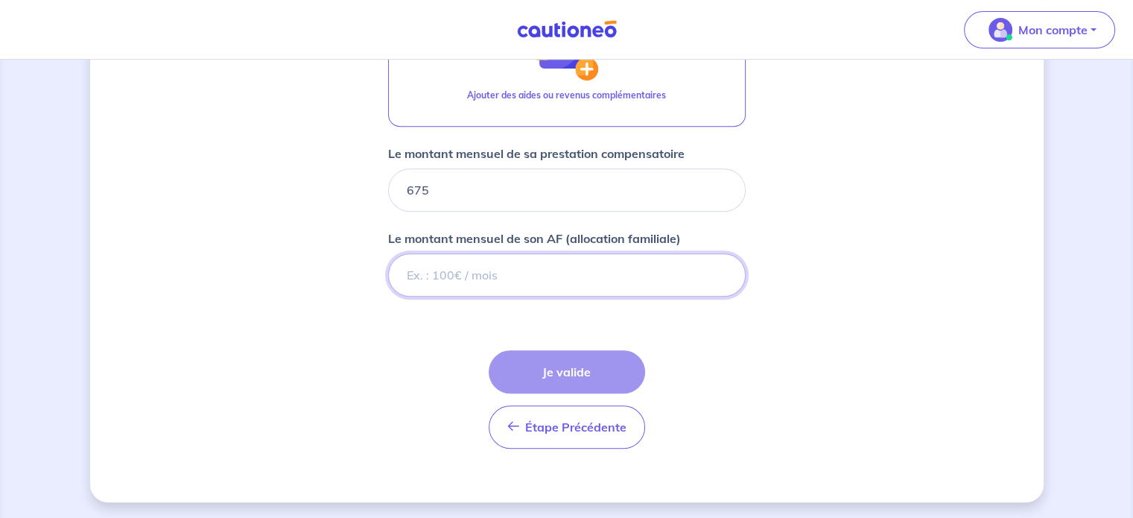
click at [657, 276] on input "Le montant mensuel de son AF (allocation familiale)" at bounding box center [566, 274] width 357 height 43
type input "541"
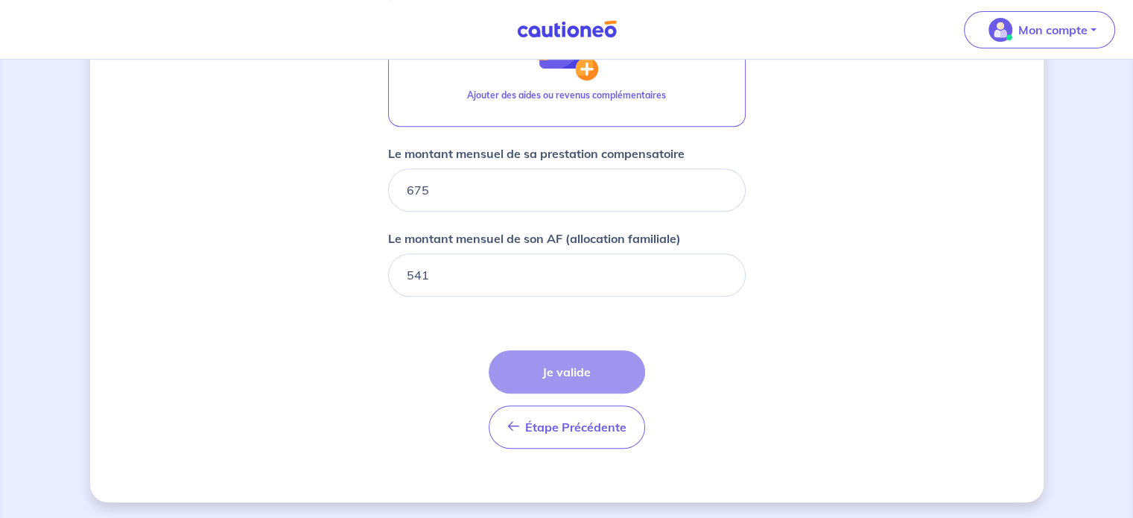
click at [641, 370] on div "Étape Précédente Précédent Je valide Je valide" at bounding box center [567, 399] width 156 height 98
click at [618, 374] on div "Étape Précédente Précédent Je valide Je valide" at bounding box center [567, 399] width 156 height 98
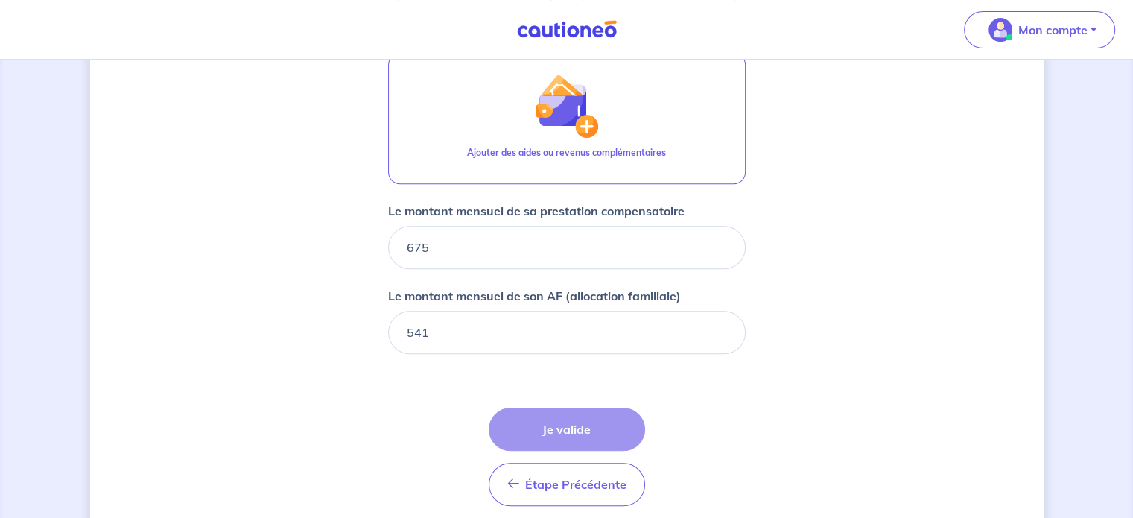
scroll to position [420, 0]
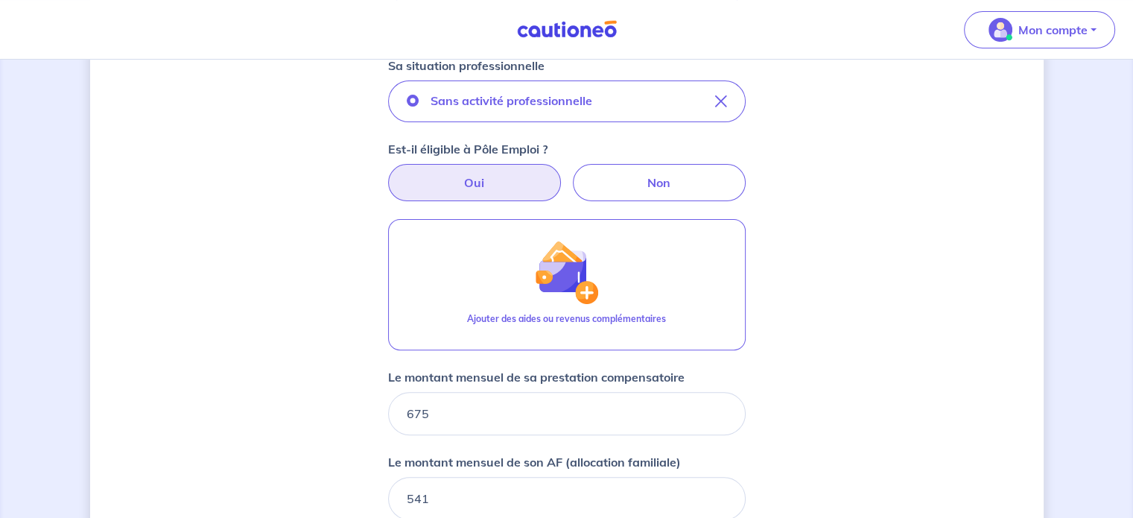
click at [492, 188] on label "Oui" at bounding box center [474, 182] width 173 height 37
click at [562, 174] on input "Oui" at bounding box center [567, 169] width 10 height 10
radio input "true"
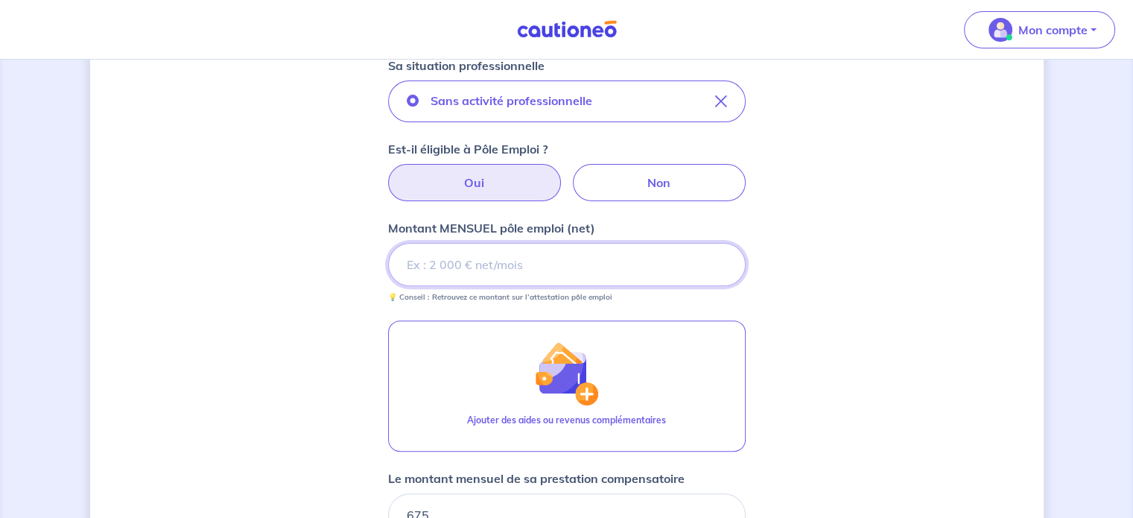
click at [510, 261] on input "Montant MENSUEL pôle emploi (net)" at bounding box center [566, 264] width 357 height 43
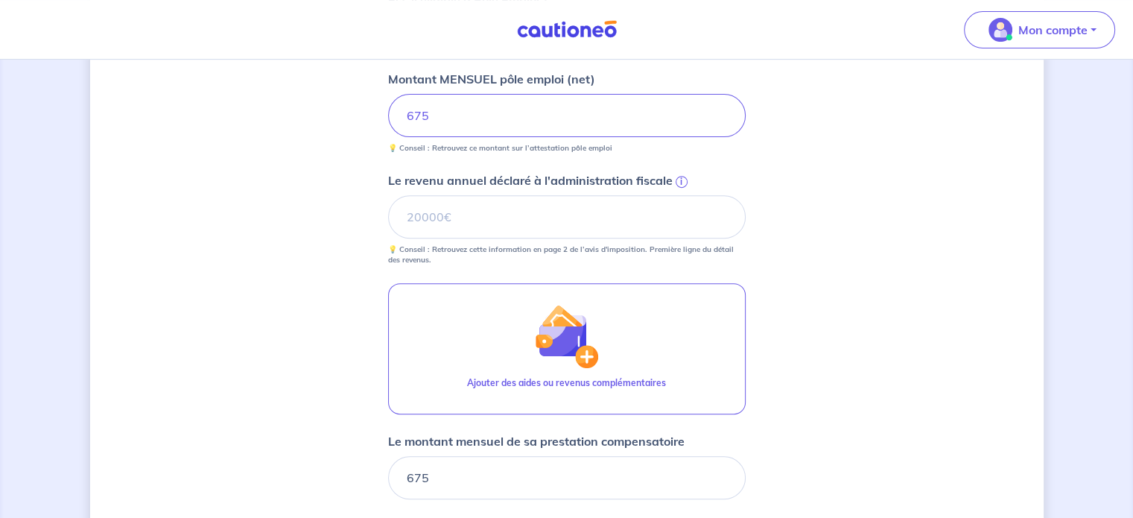
scroll to position [718, 0]
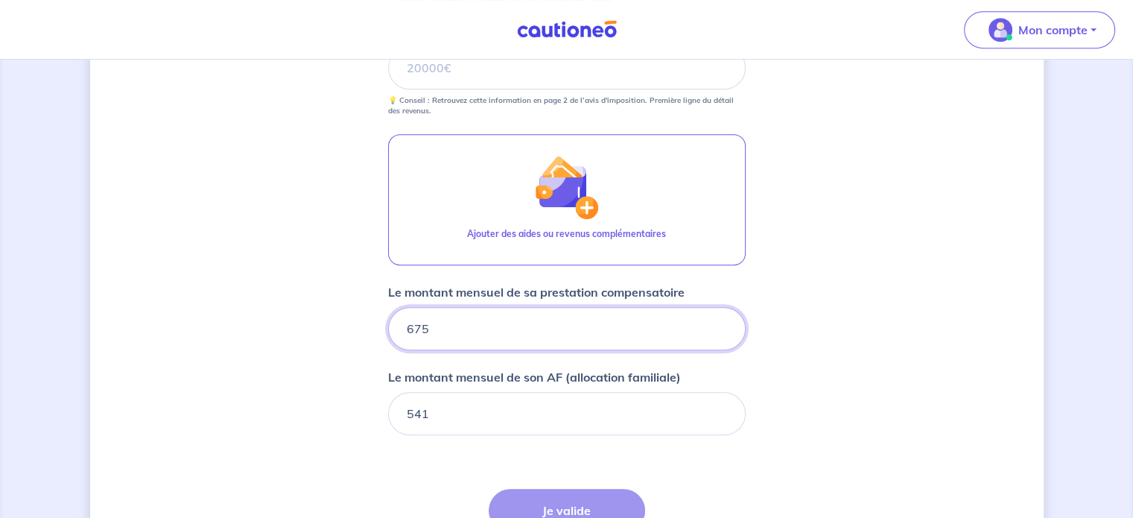
drag, startPoint x: 614, startPoint y: 322, endPoint x: 336, endPoint y: 317, distance: 278.6
click at [336, 317] on div "Concernant vos locataires Locataire 2 Son prénom [PERSON_NAME] Son nom OSSIDZA …" at bounding box center [566, 0] width 953 height 1281
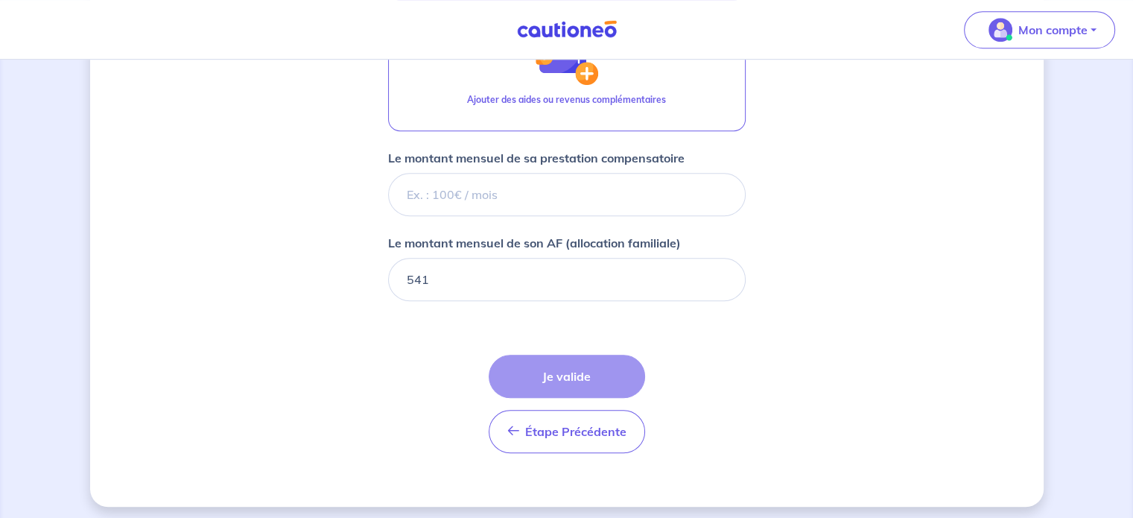
scroll to position [855, 0]
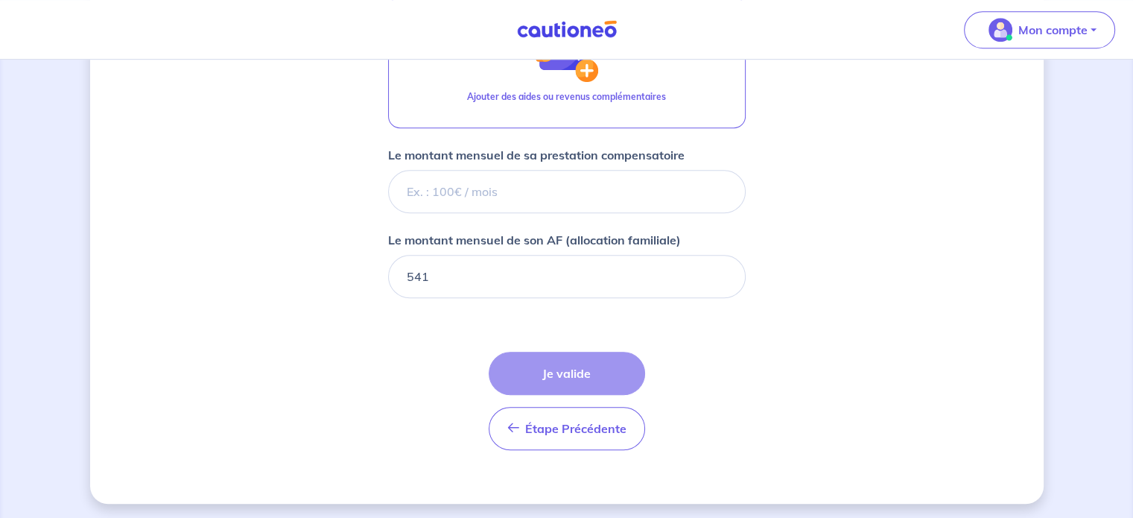
click at [605, 379] on div "Étape Précédente Précédent Je valide Je valide" at bounding box center [567, 401] width 156 height 98
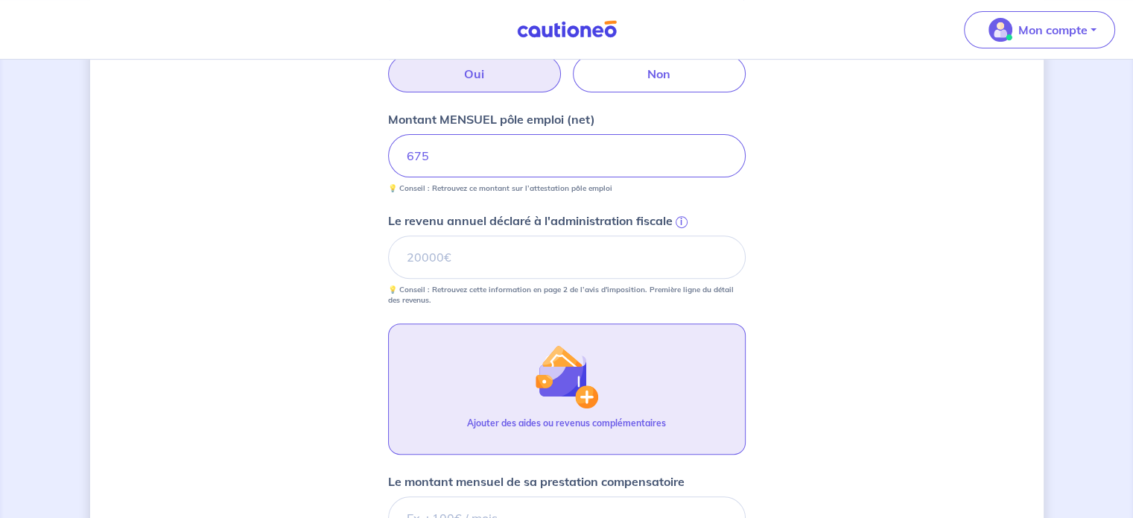
scroll to position [483, 0]
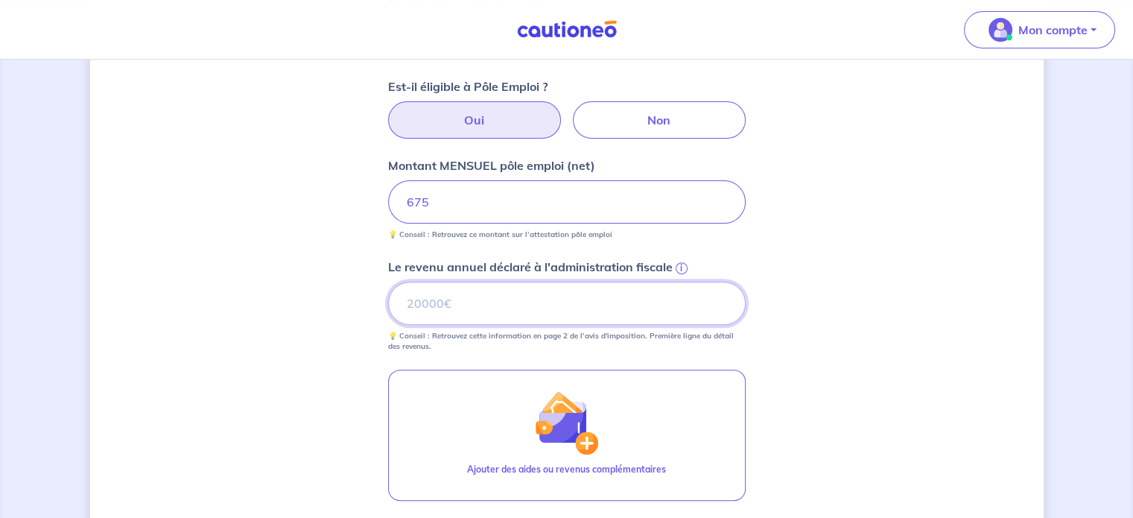
click at [524, 297] on input "Le revenu annuel déclaré à l'administration fiscale i" at bounding box center [566, 303] width 357 height 43
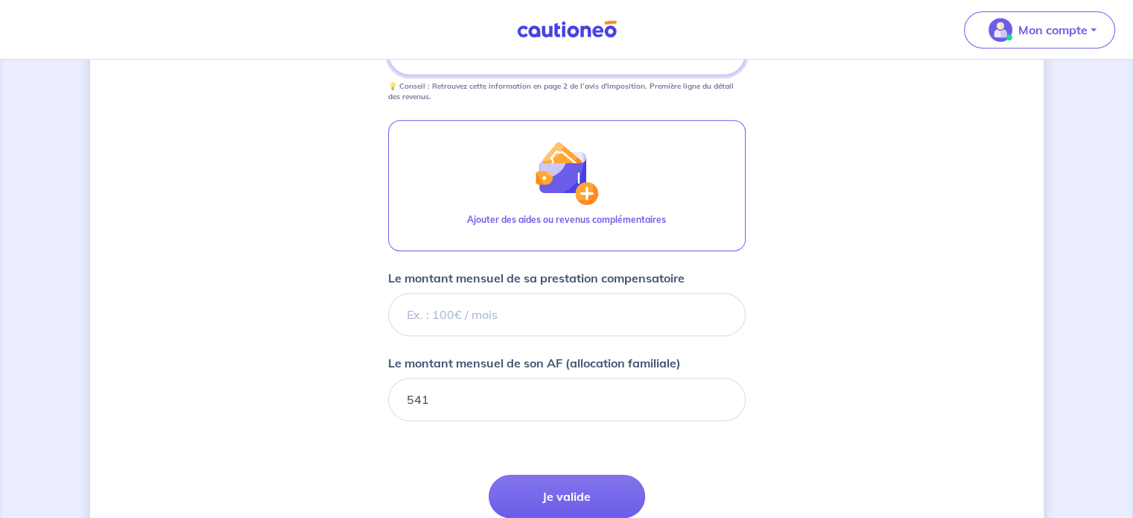
scroll to position [855, 0]
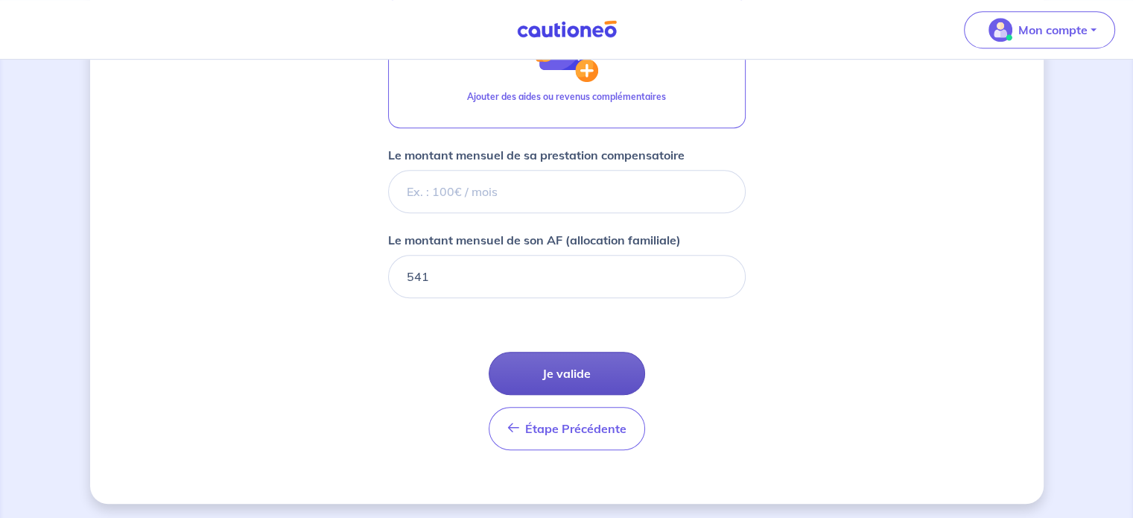
type input "18000"
click at [578, 371] on button "Je valide" at bounding box center [567, 373] width 156 height 43
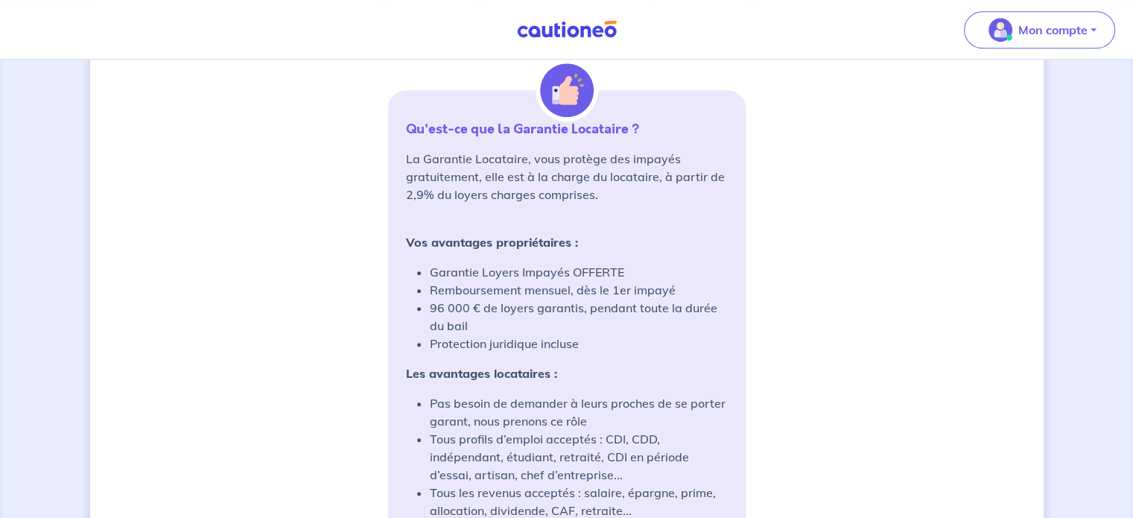
scroll to position [1117, 0]
